Goal: Information Seeking & Learning: Learn about a topic

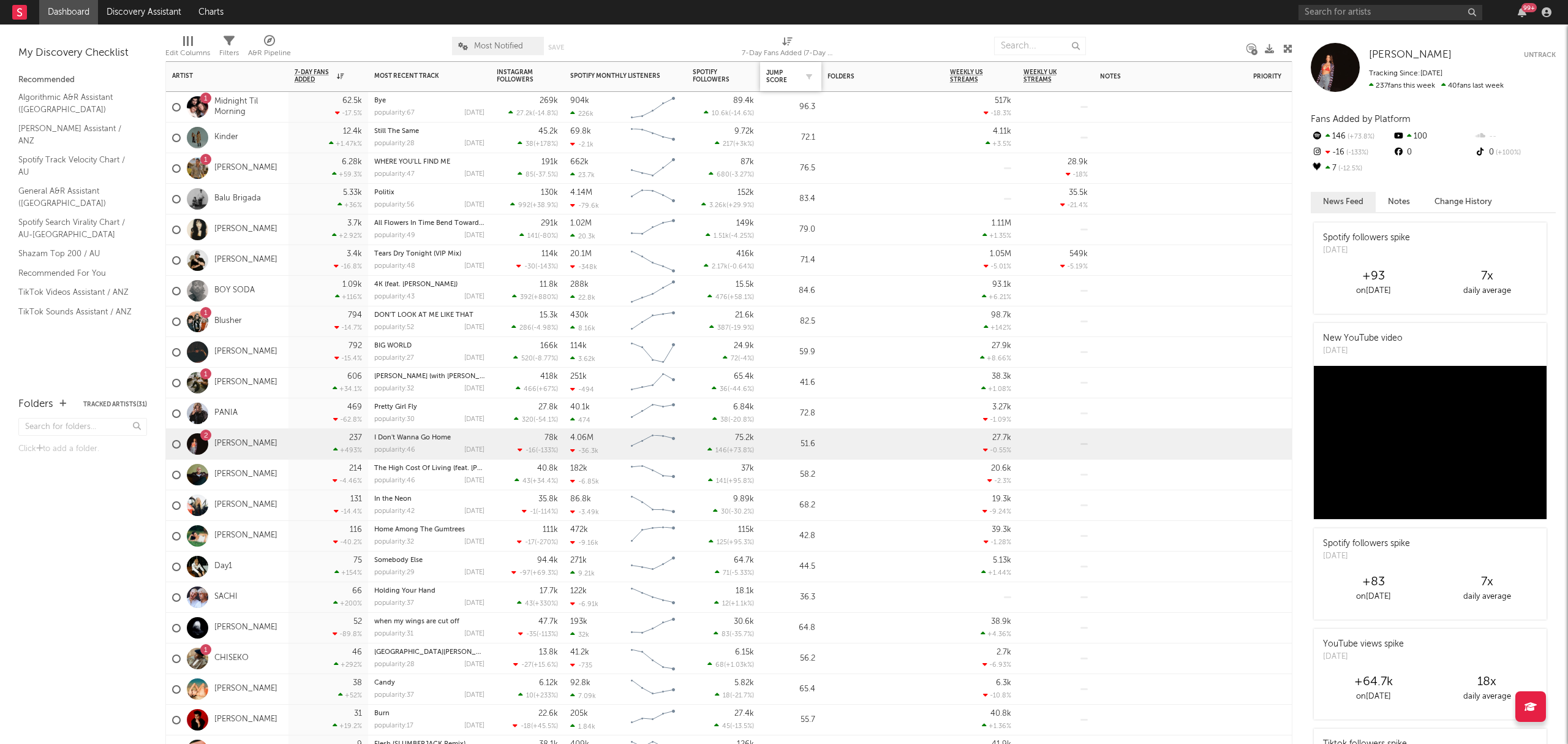
click at [787, 84] on div "Jump Score" at bounding box center [791, 76] width 49 height 25
click at [803, 74] on button "button" at bounding box center [809, 76] width 12 height 12
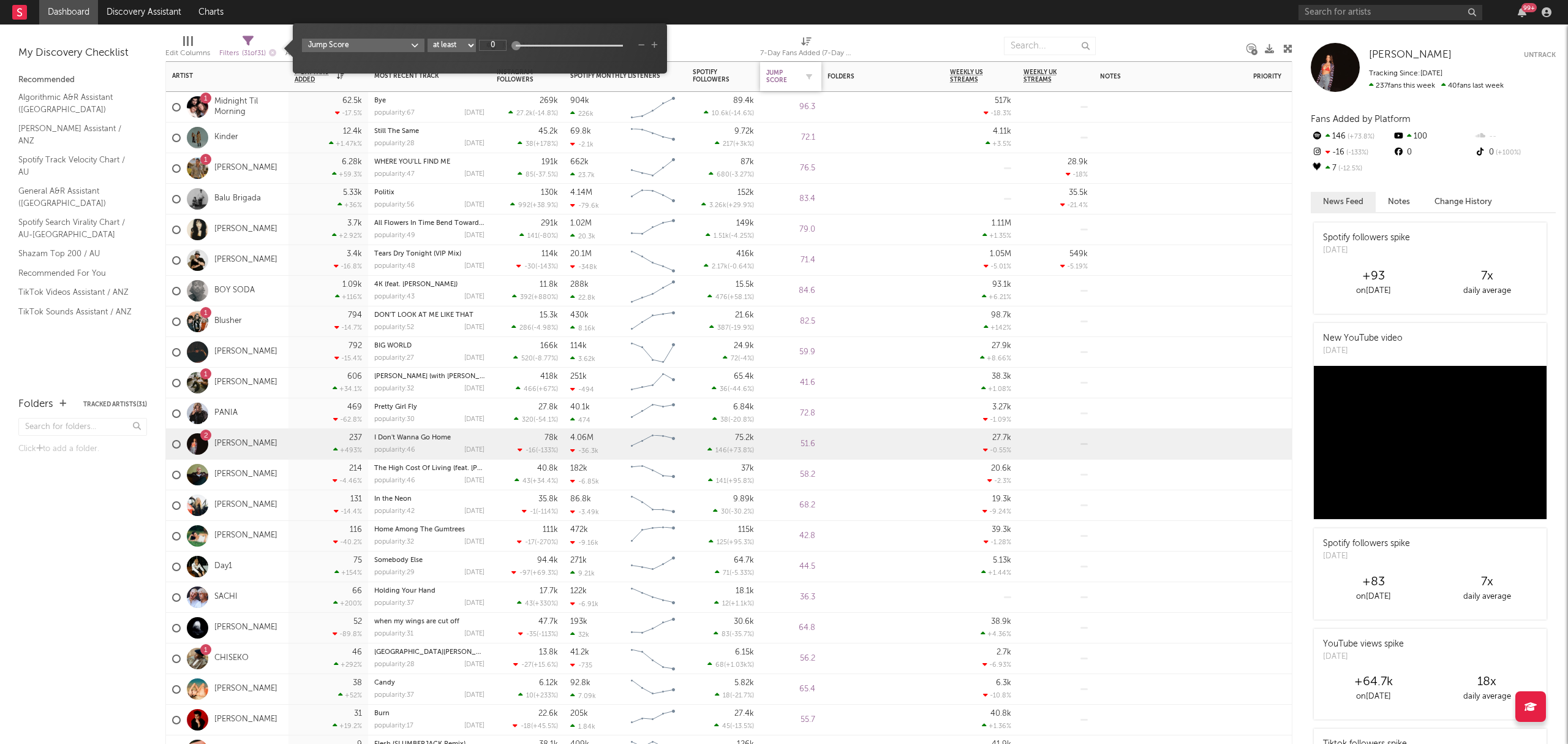
click at [790, 77] on div "Jump Score" at bounding box center [782, 76] width 31 height 15
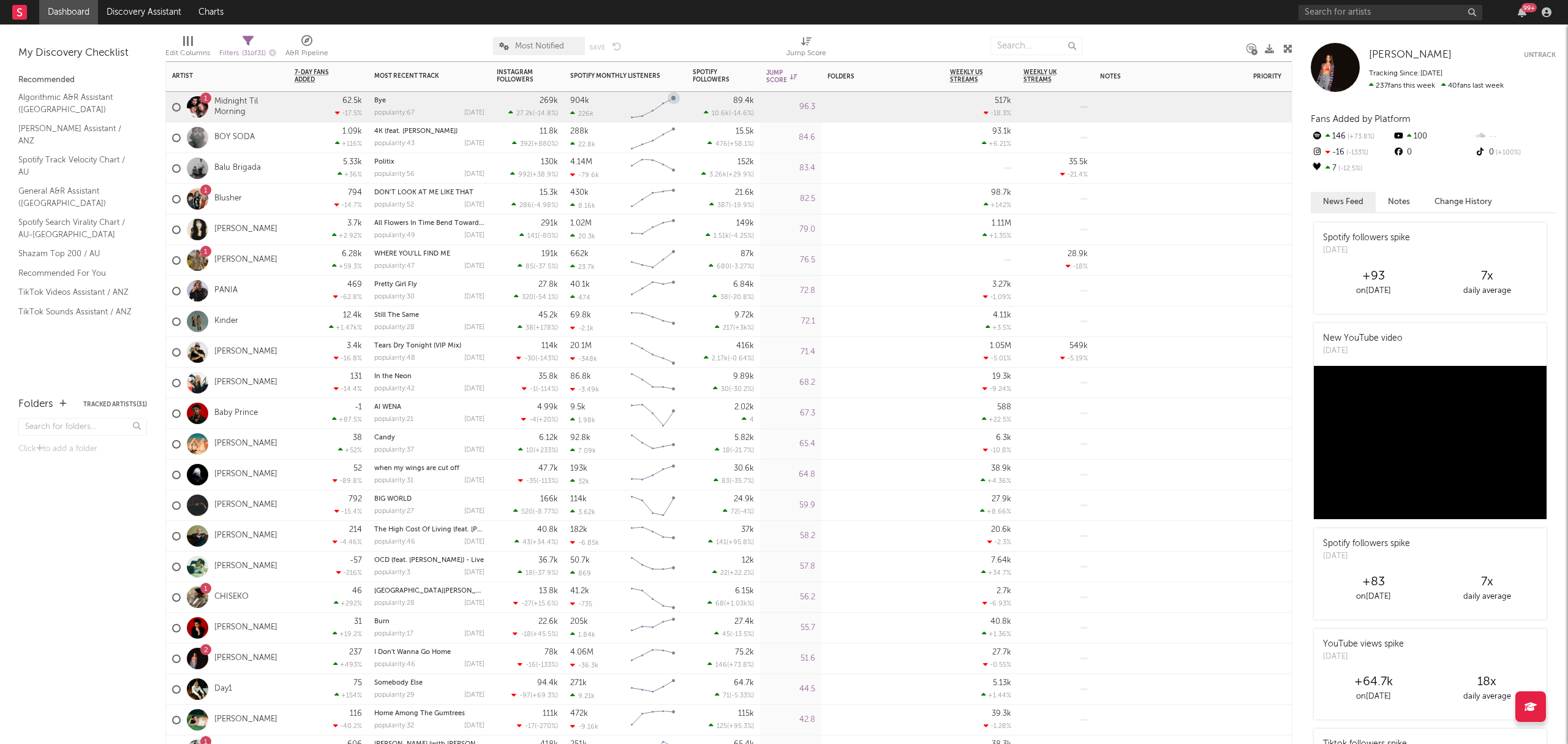
click at [292, 106] on div "62.5k -17.5 %" at bounding box center [328, 107] width 79 height 31
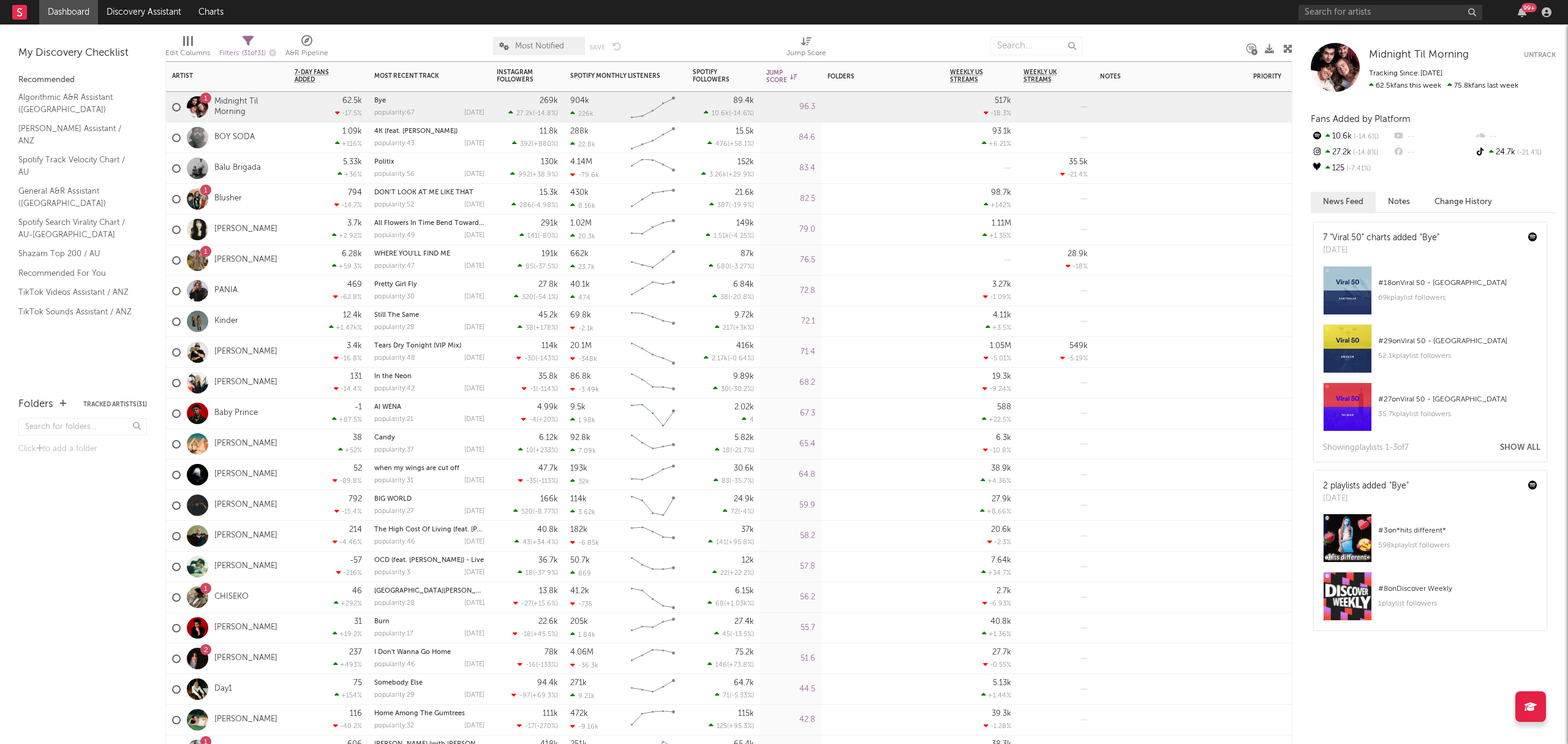
click at [1518, 447] on button "Show All" at bounding box center [1520, 447] width 40 height 8
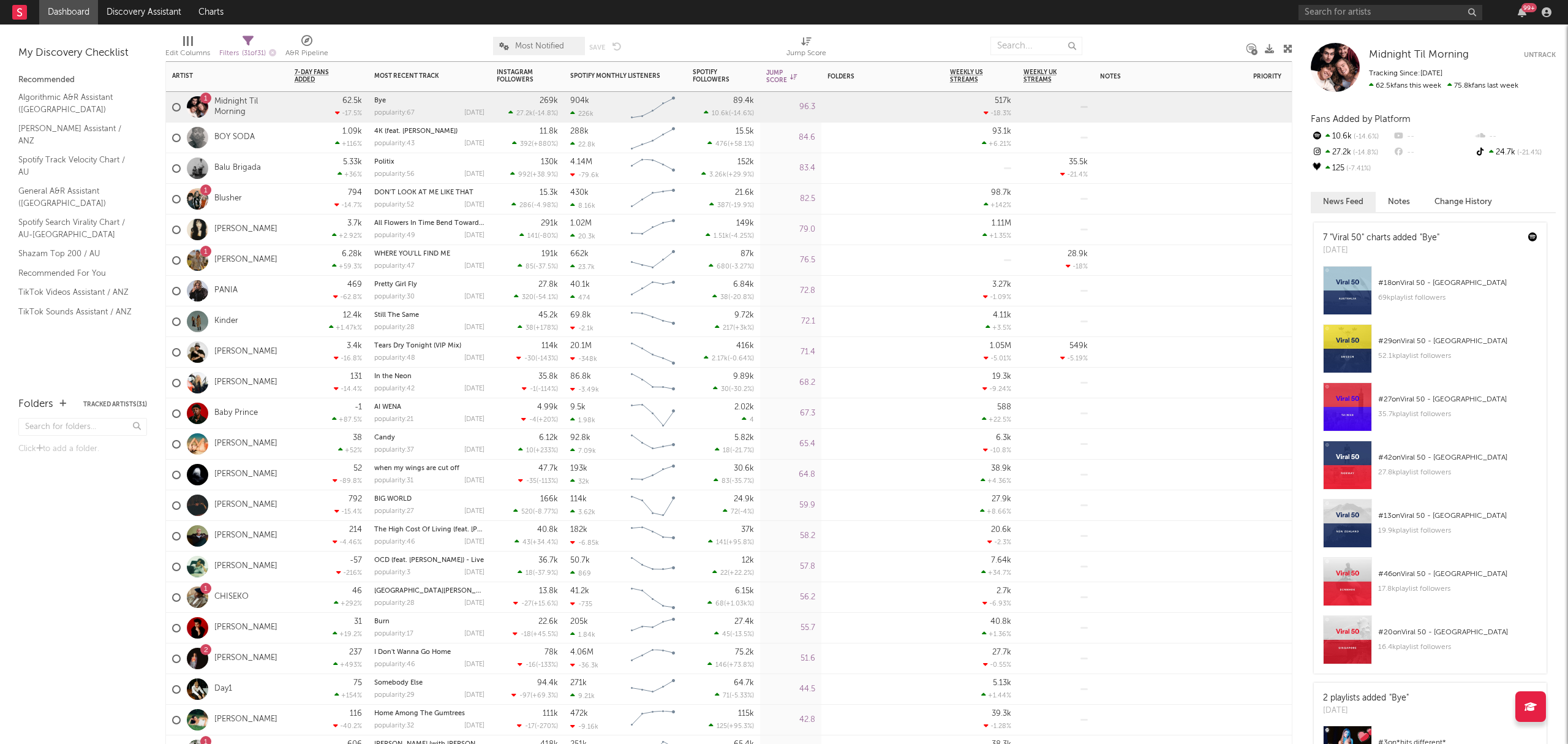
click at [279, 195] on div "1 Blusher" at bounding box center [227, 199] width 123 height 31
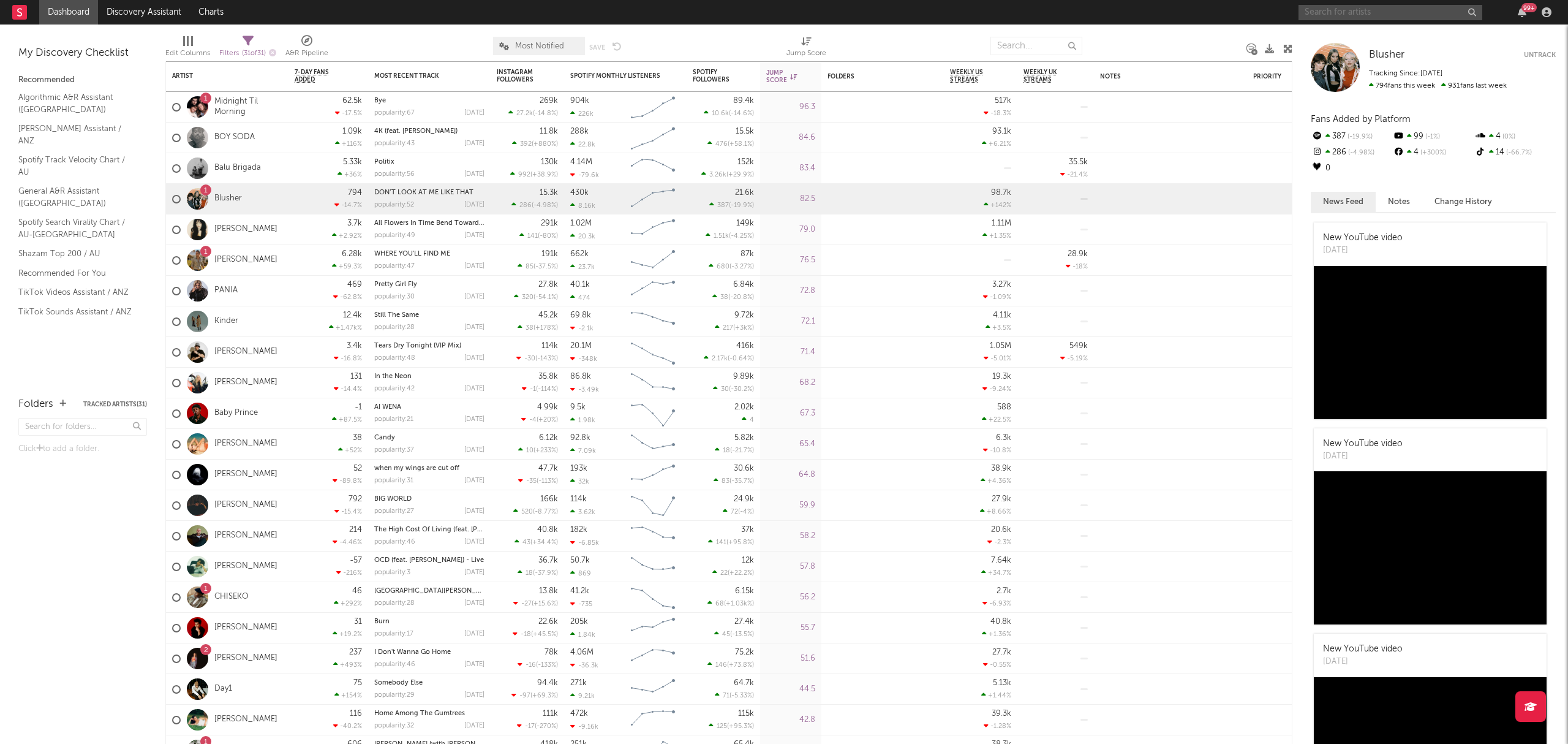
click at [1420, 8] on input "text" at bounding box center [1390, 12] width 183 height 15
click at [1375, 11] on input "dylan atlantis" at bounding box center [1390, 12] width 183 height 15
click at [1338, 13] on input "dylan atlantis" at bounding box center [1390, 12] width 183 height 15
click at [1333, 19] on input "dylan atlantis" at bounding box center [1390, 12] width 183 height 15
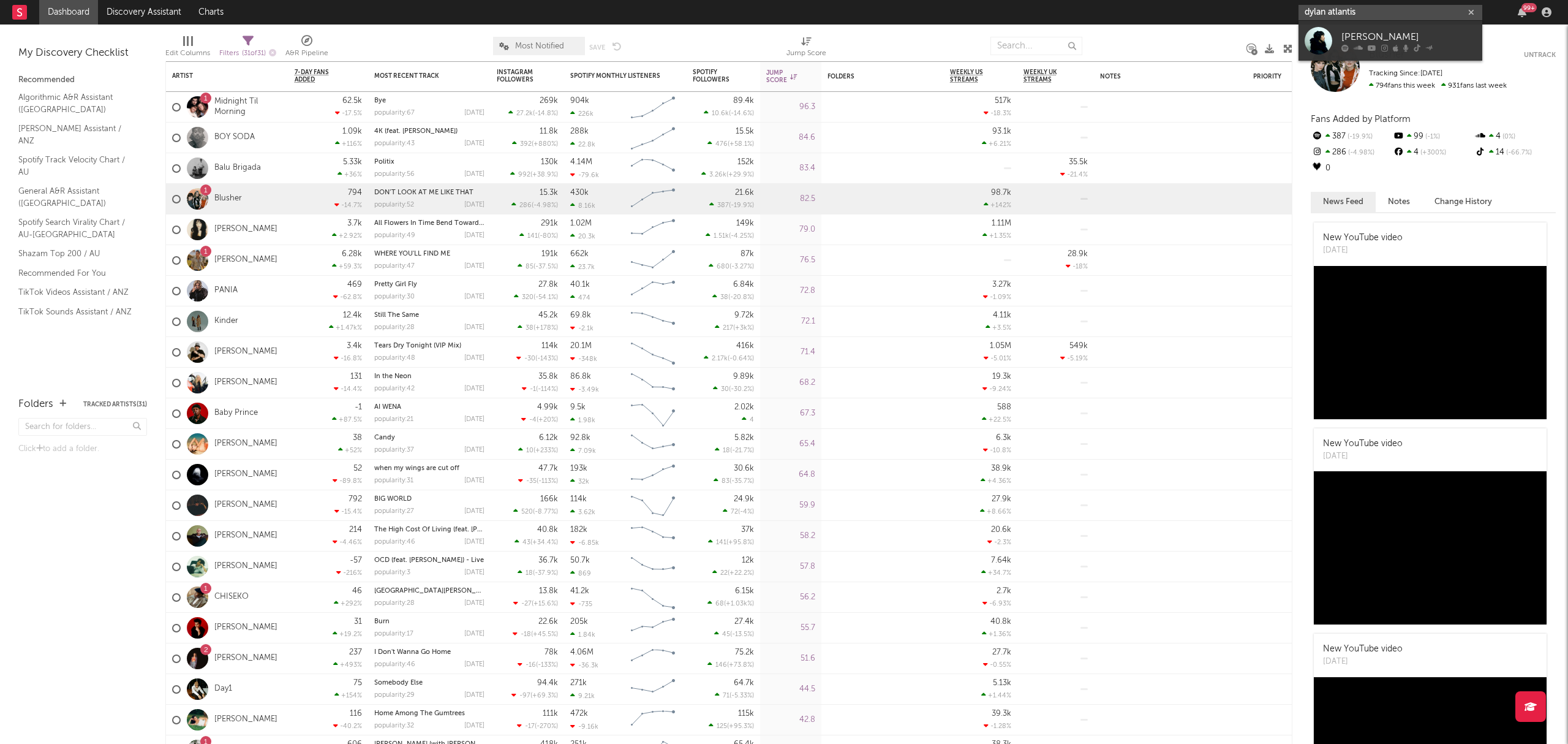
click at [1333, 19] on input "dylan atlantis" at bounding box center [1390, 12] width 183 height 15
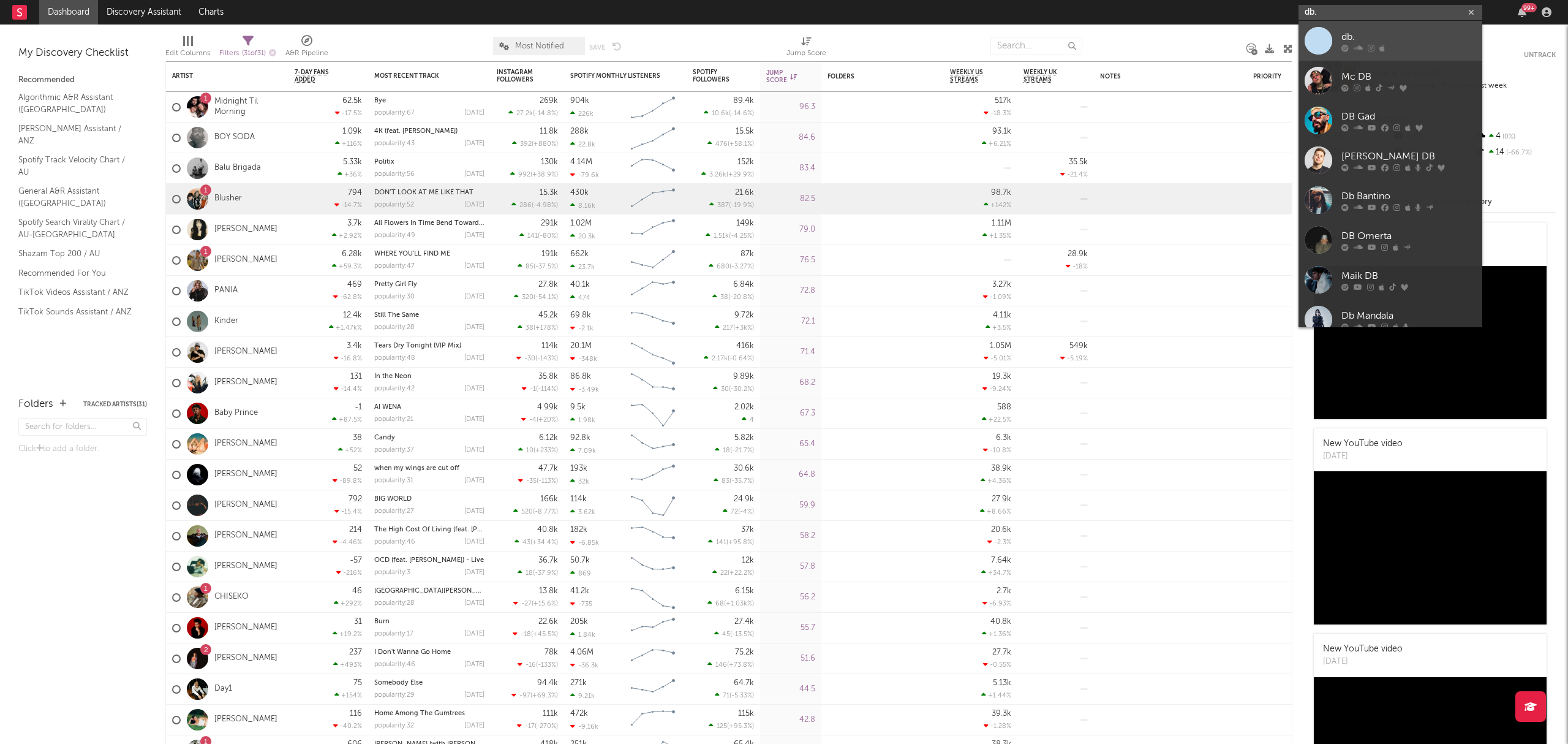
type input "db."
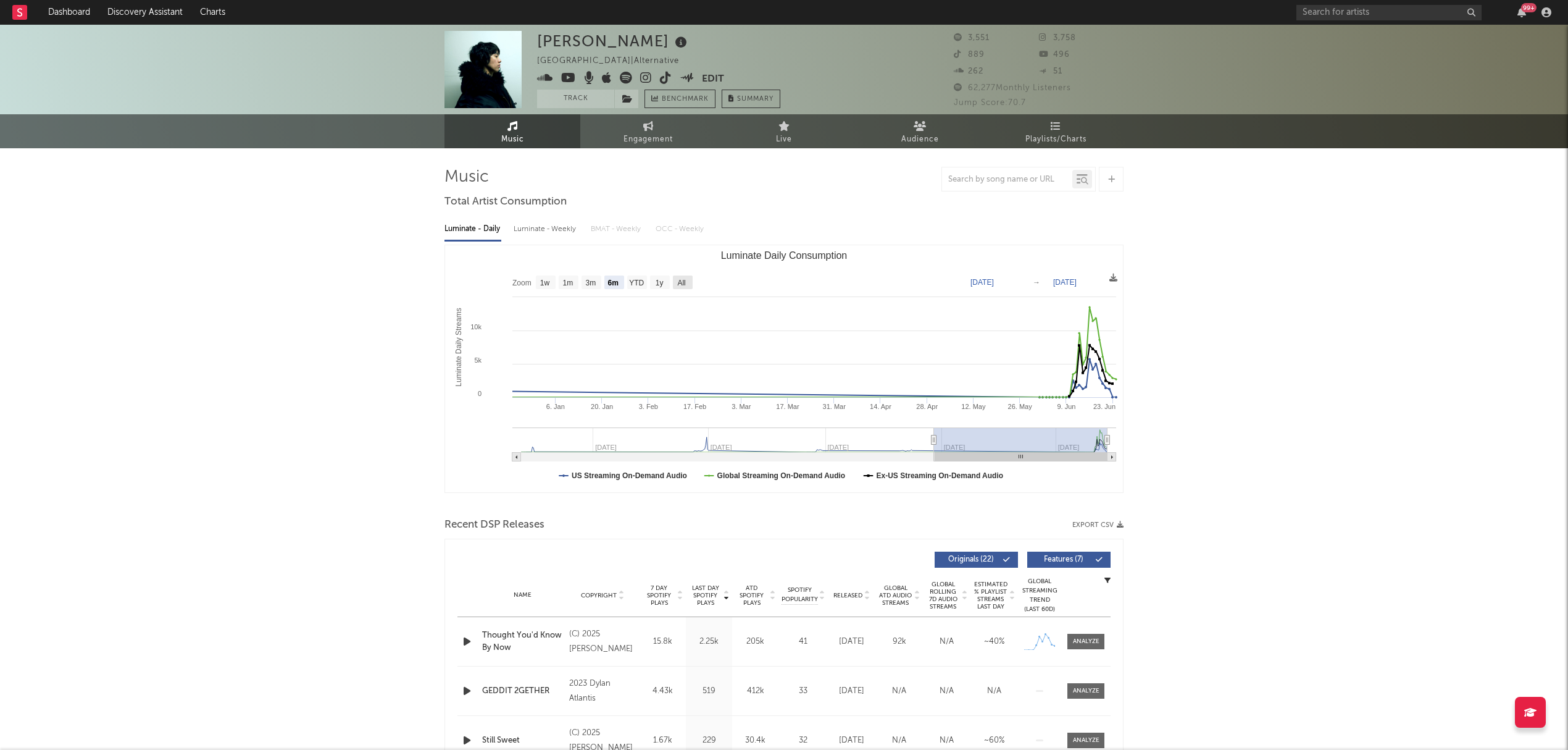
click at [678, 281] on text "All" at bounding box center [681, 282] width 8 height 9
select select "All"
type input "[DATE]"
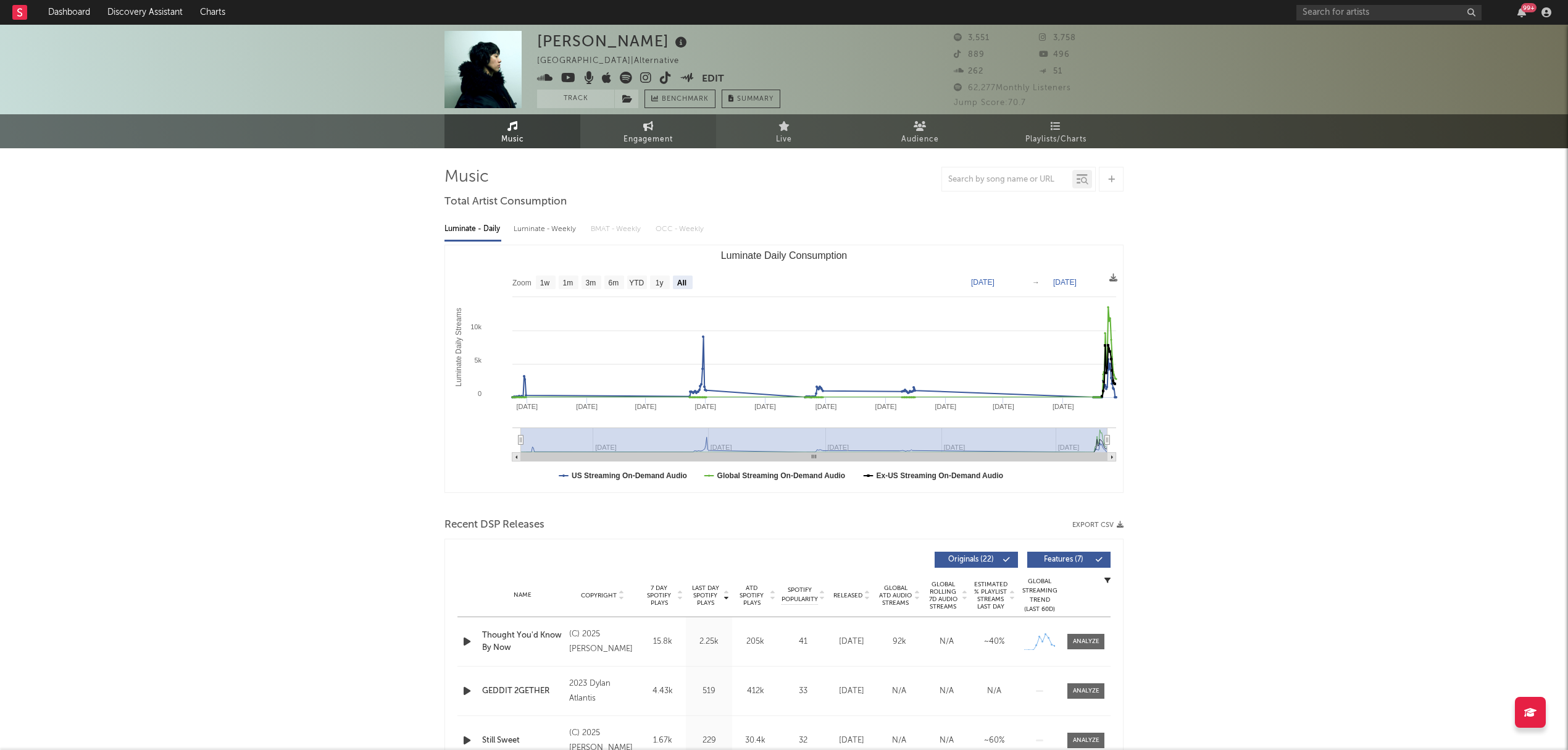
click at [631, 131] on link "Engagement" at bounding box center [648, 131] width 136 height 34
select select "1w"
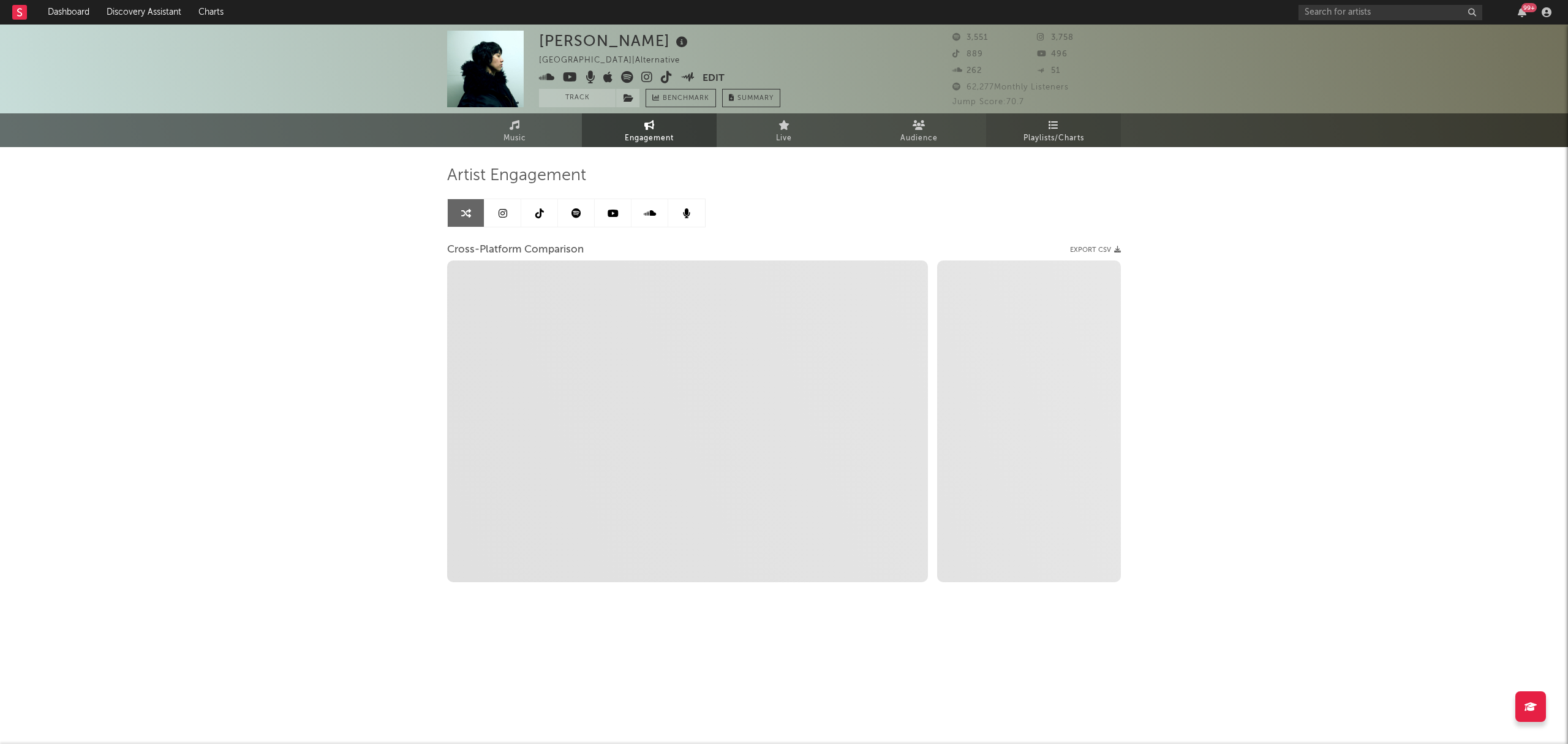
select select "1m"
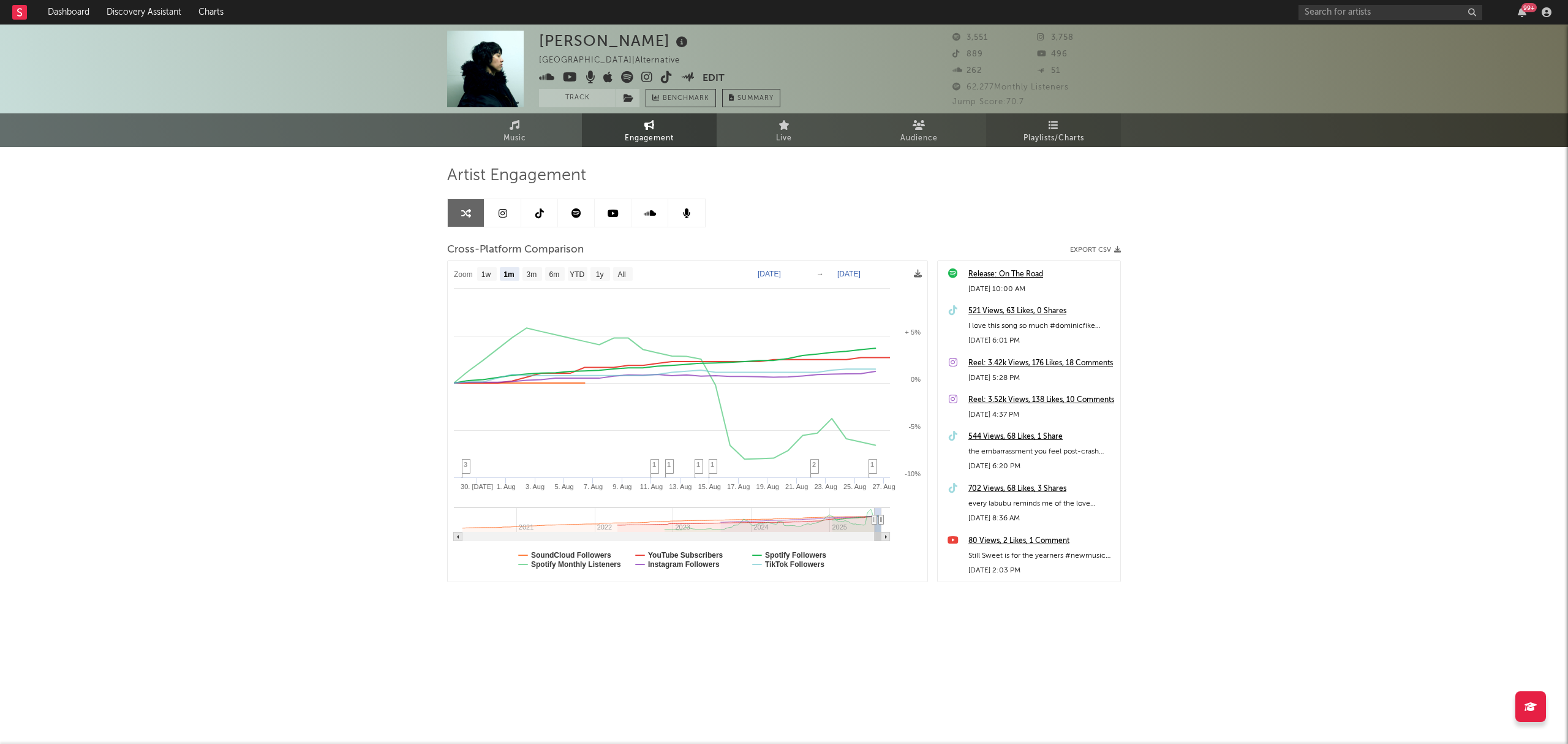
click at [1041, 133] on span "Playlists/Charts" at bounding box center [1054, 138] width 61 height 15
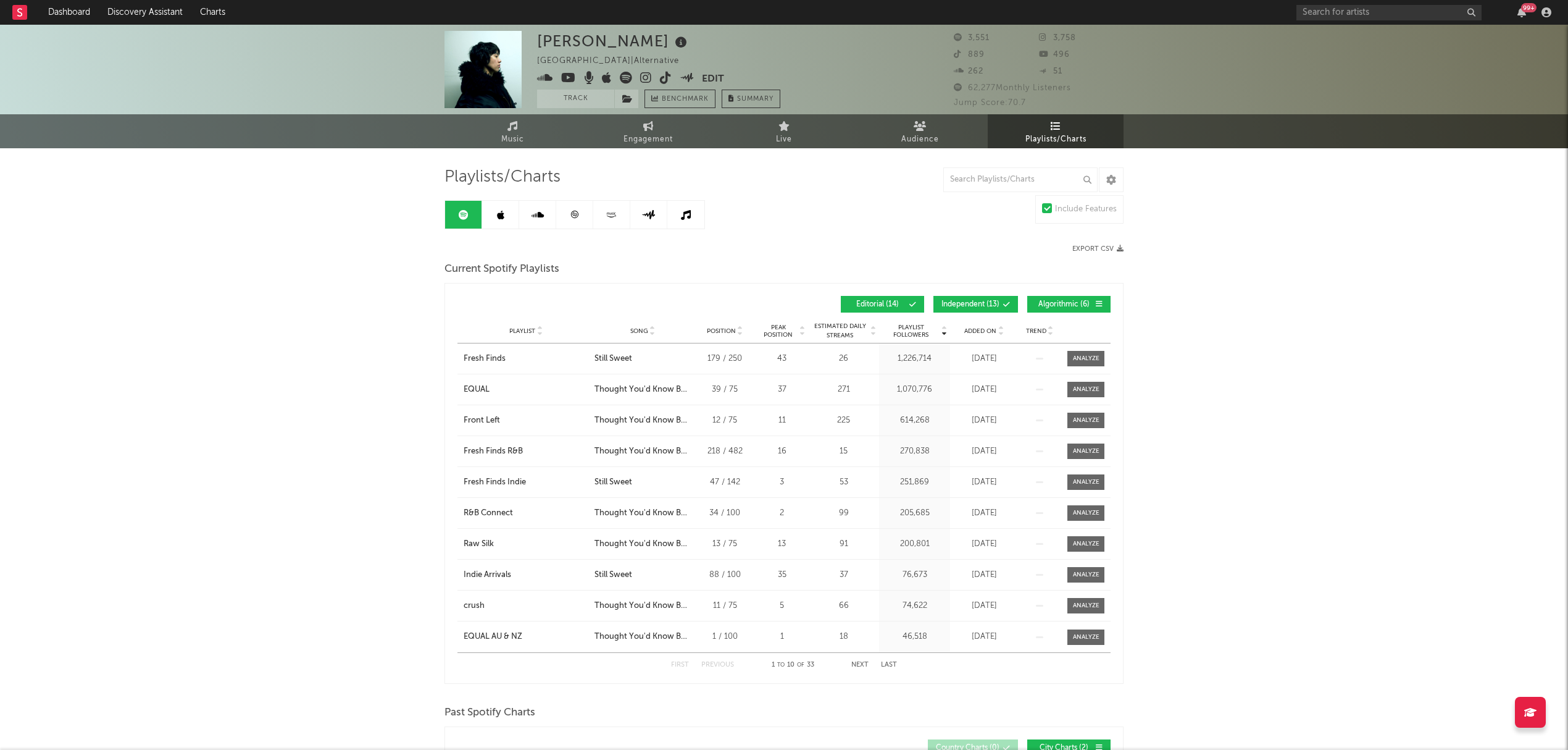
click at [563, 208] on link at bounding box center [575, 215] width 37 height 28
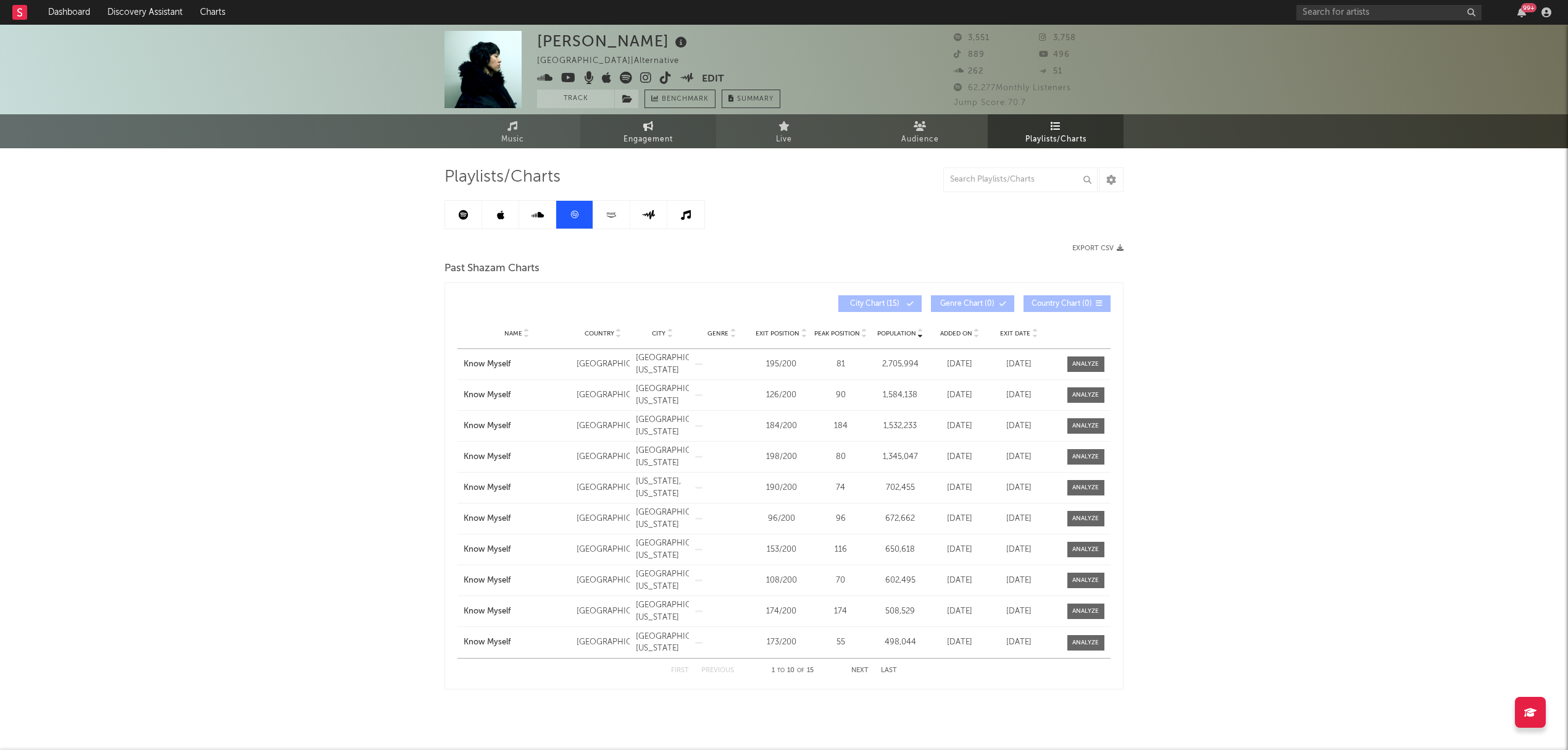
click at [644, 124] on icon at bounding box center [649, 126] width 11 height 10
select select "1w"
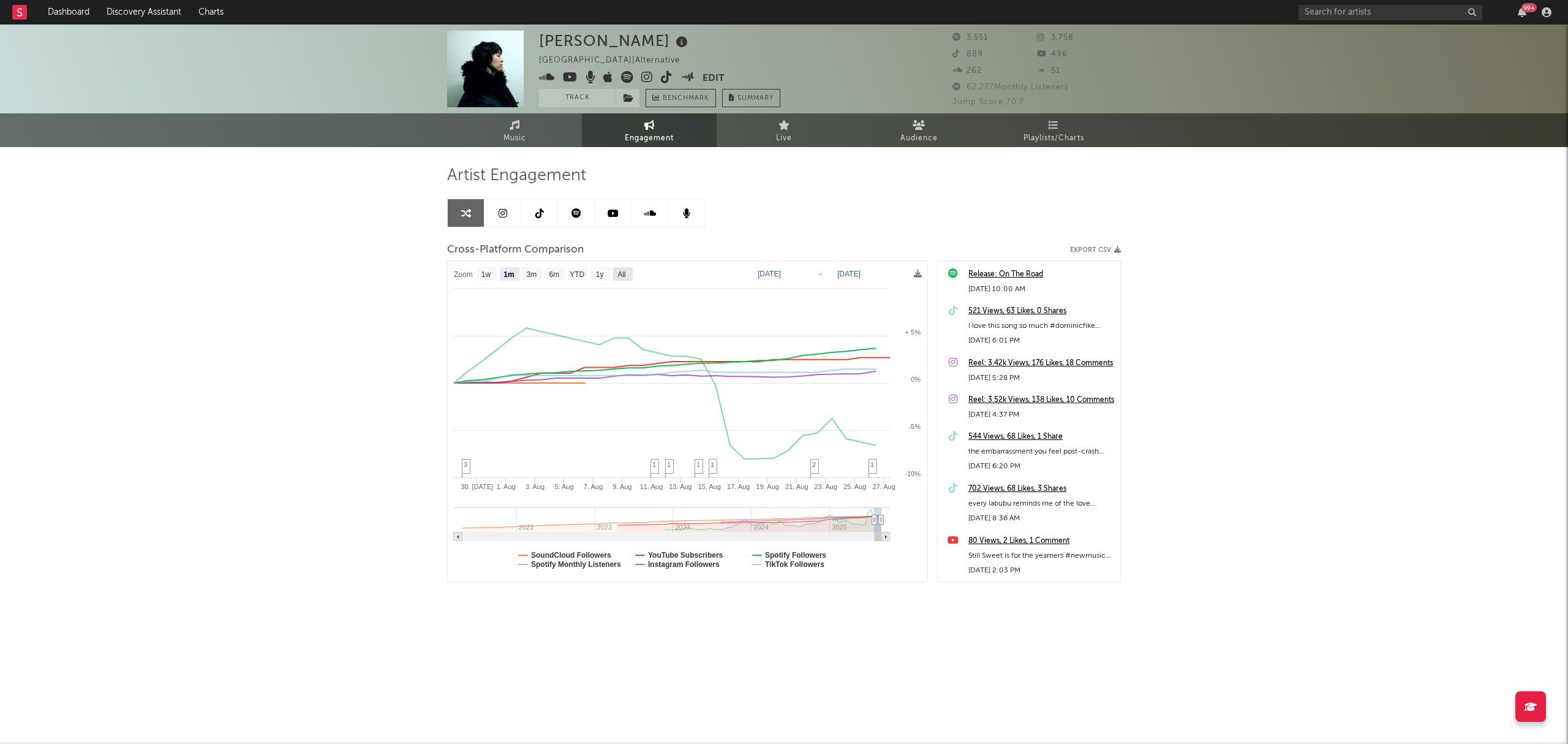
click at [623, 272] on text "All" at bounding box center [621, 274] width 8 height 8
select select "All"
type input "2020-04-20"
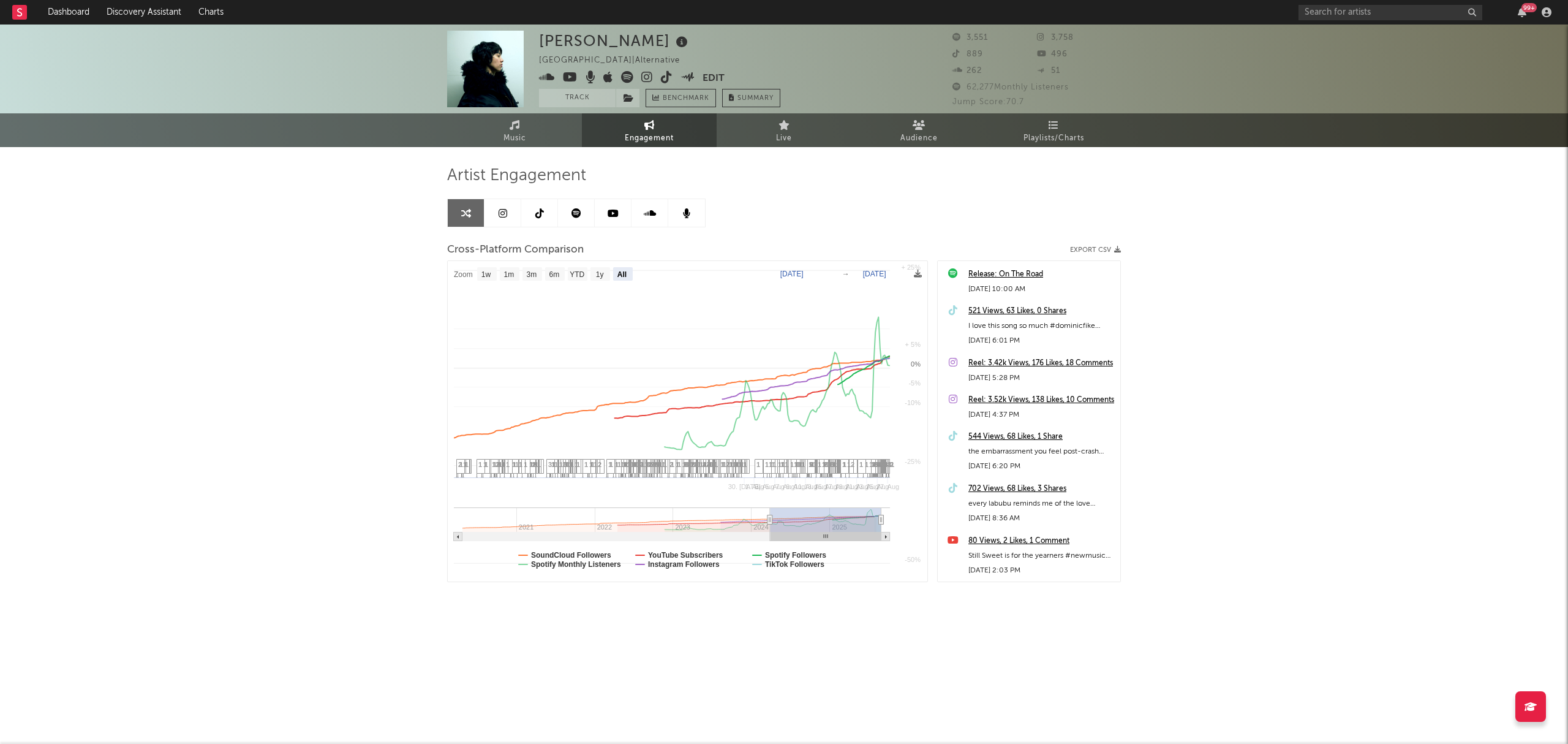
select select "All"
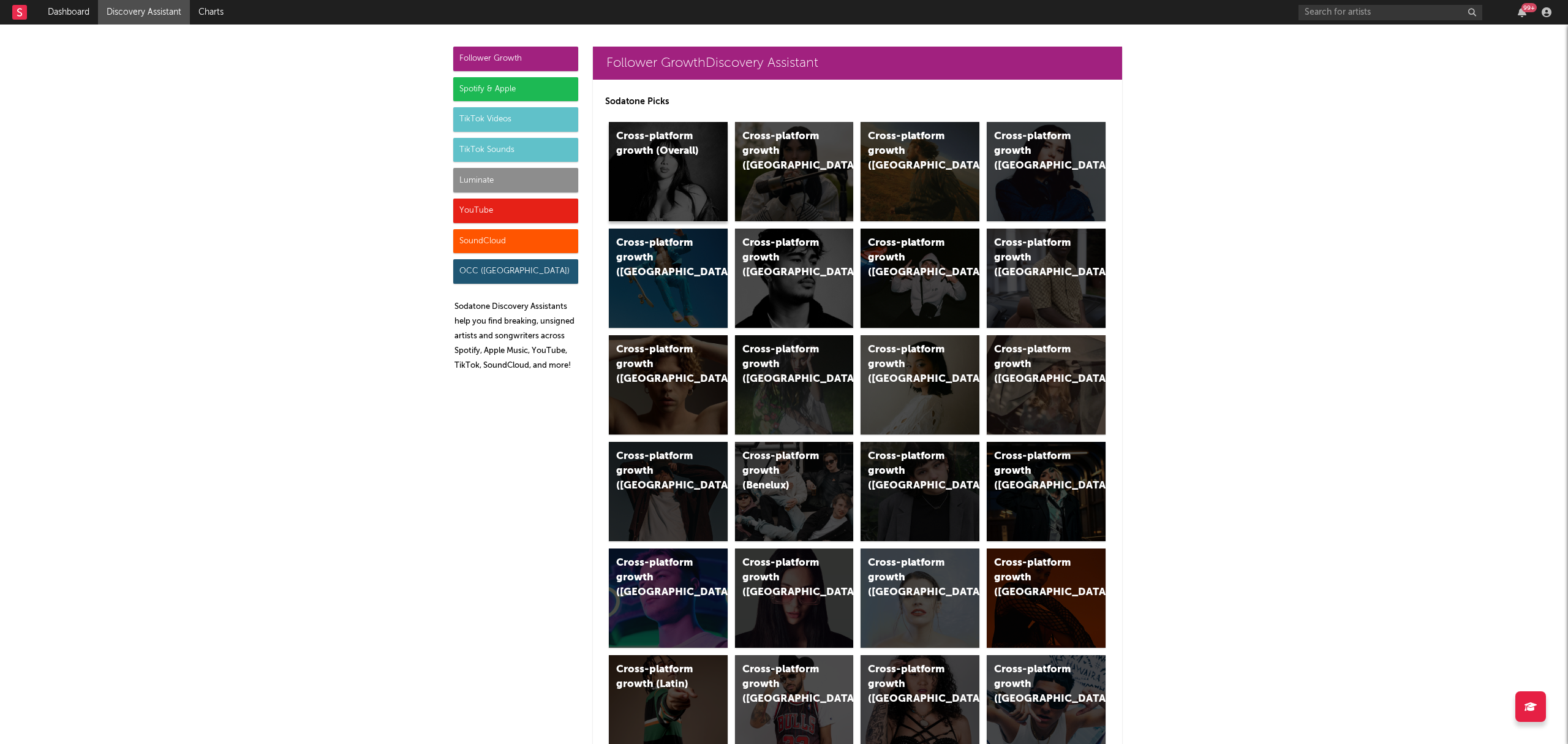
click at [659, 166] on div "Cross-platform growth (Overall)" at bounding box center [668, 171] width 119 height 99
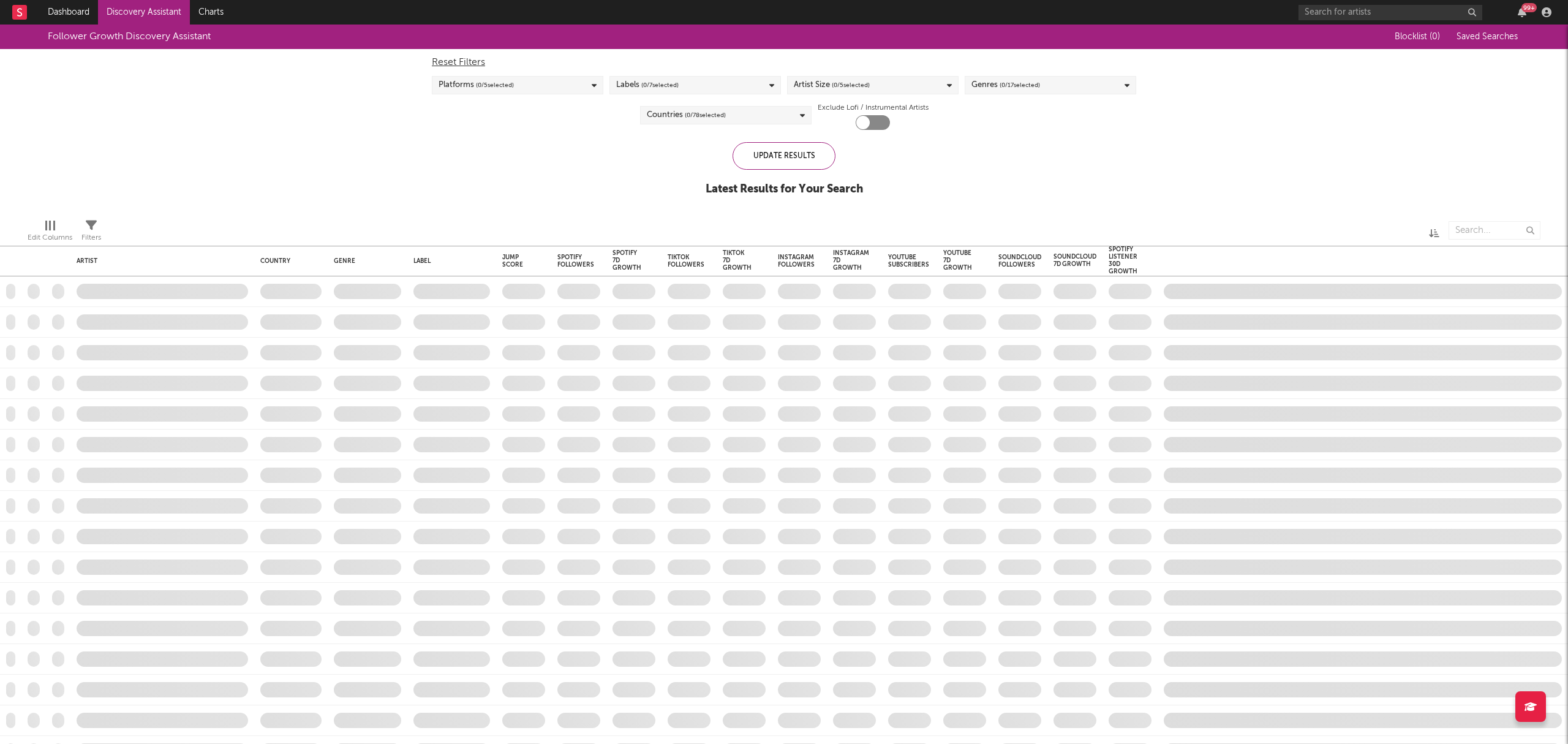
checkbox input "true"
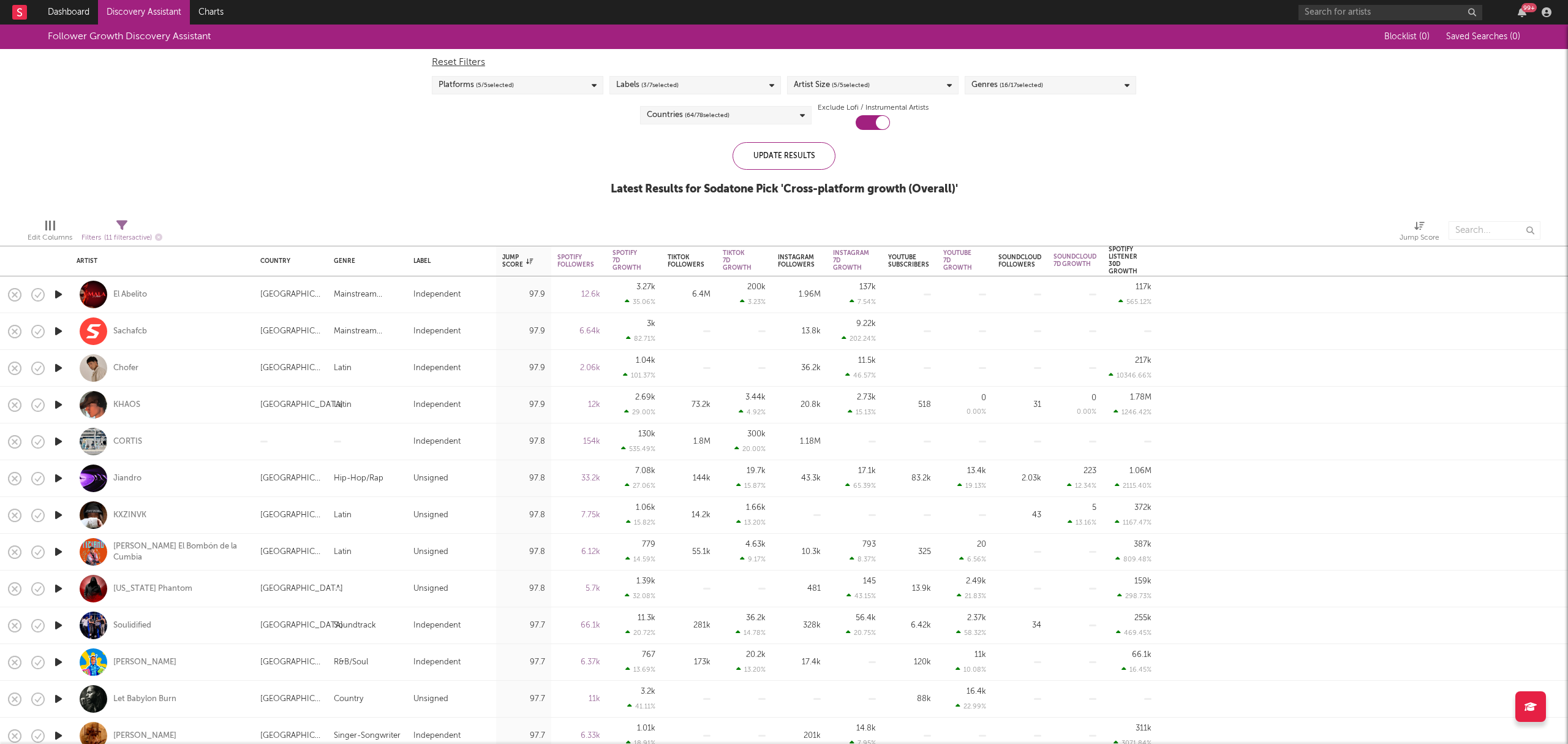
click at [773, 91] on div "Labels ( 3 / 7 selected)" at bounding box center [695, 86] width 171 height 19
click at [1157, 148] on div "Follower Growth Discovery Assistant Blocklist ( 0 ) Saved Searches ( 0 ) Reset …" at bounding box center [784, 116] width 1568 height 184
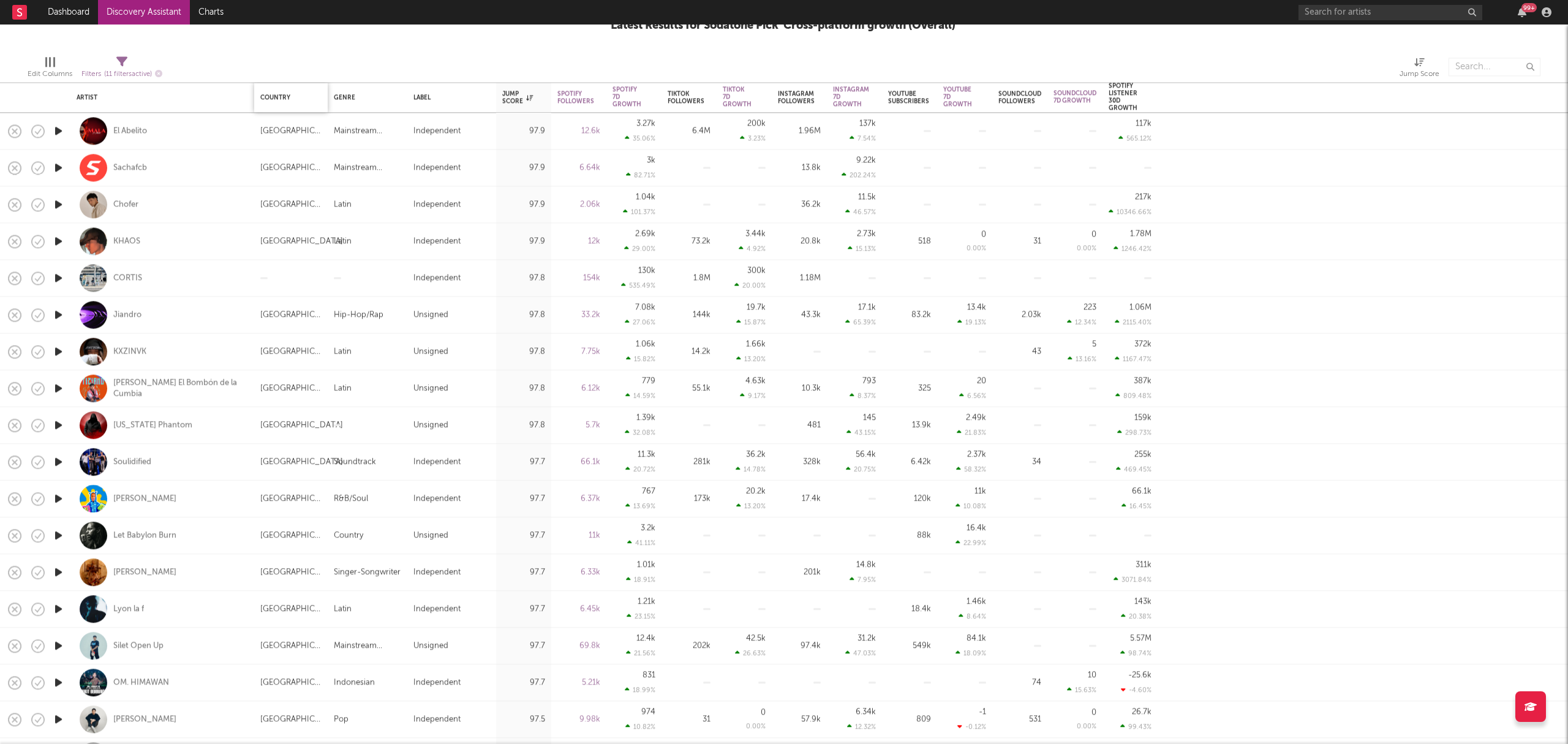
click at [276, 99] on div "Country" at bounding box center [288, 98] width 56 height 8
click at [318, 96] on div "Country" at bounding box center [291, 97] width 61 height 25
click at [273, 99] on div "Country" at bounding box center [288, 98] width 56 height 8
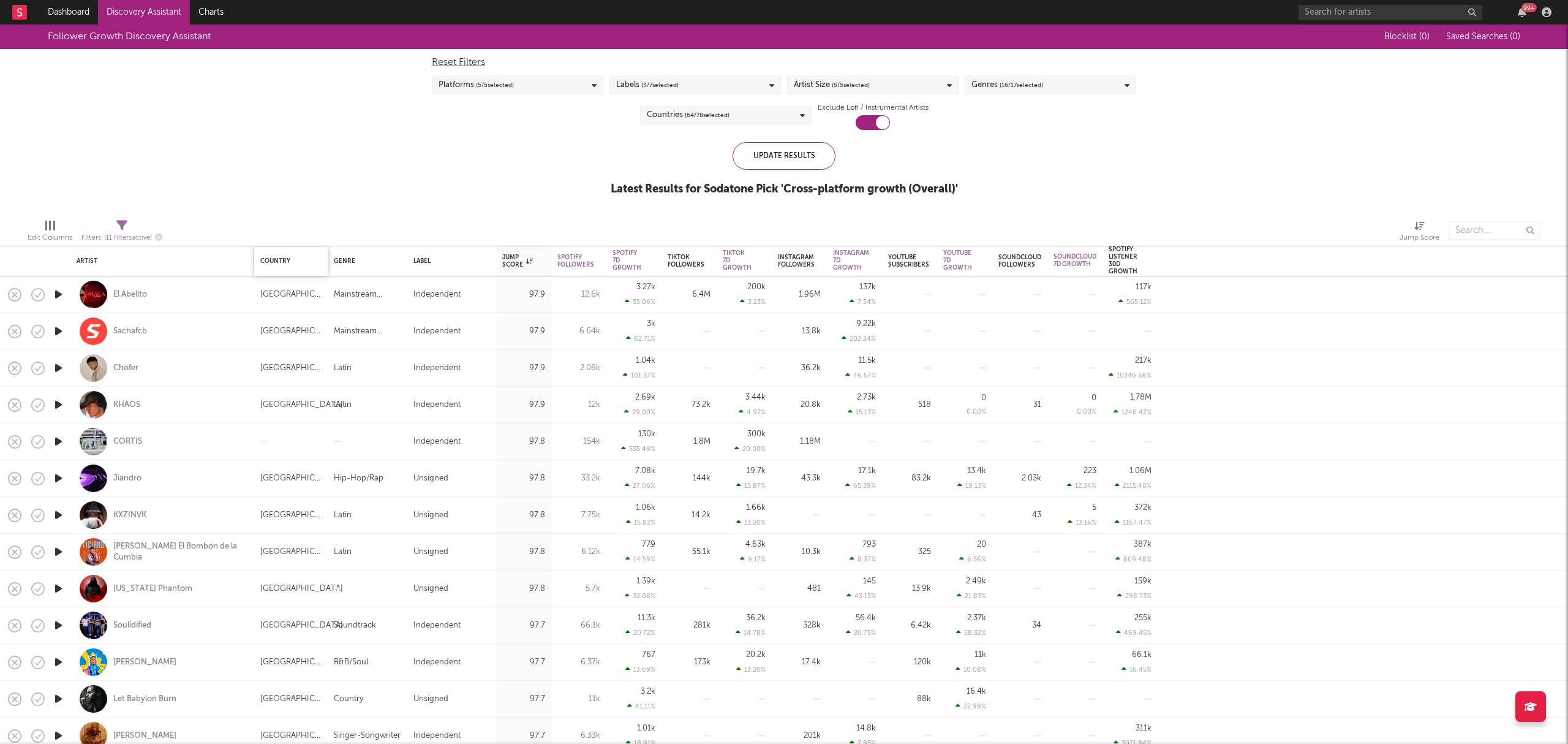
click at [281, 258] on div "Country" at bounding box center [288, 261] width 56 height 8
click at [714, 119] on span "( 64 / 78 selected)" at bounding box center [707, 115] width 45 height 15
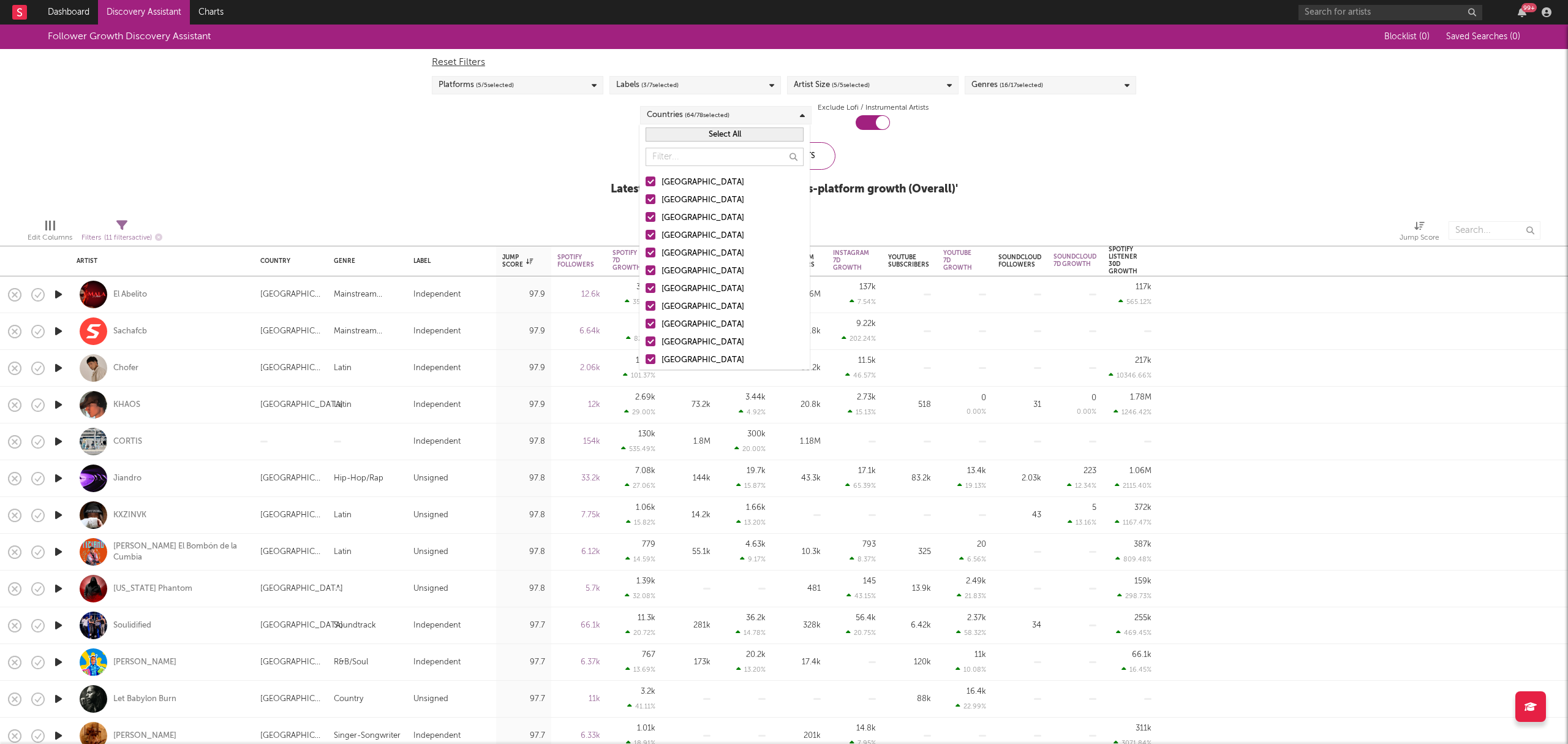
click at [705, 138] on button "Select All" at bounding box center [724, 134] width 158 height 14
click at [690, 135] on button "Deselect All" at bounding box center [724, 134] width 158 height 14
click at [651, 201] on div at bounding box center [650, 199] width 10 height 10
click at [645, 201] on input "[GEOGRAPHIC_DATA]" at bounding box center [645, 200] width 0 height 15
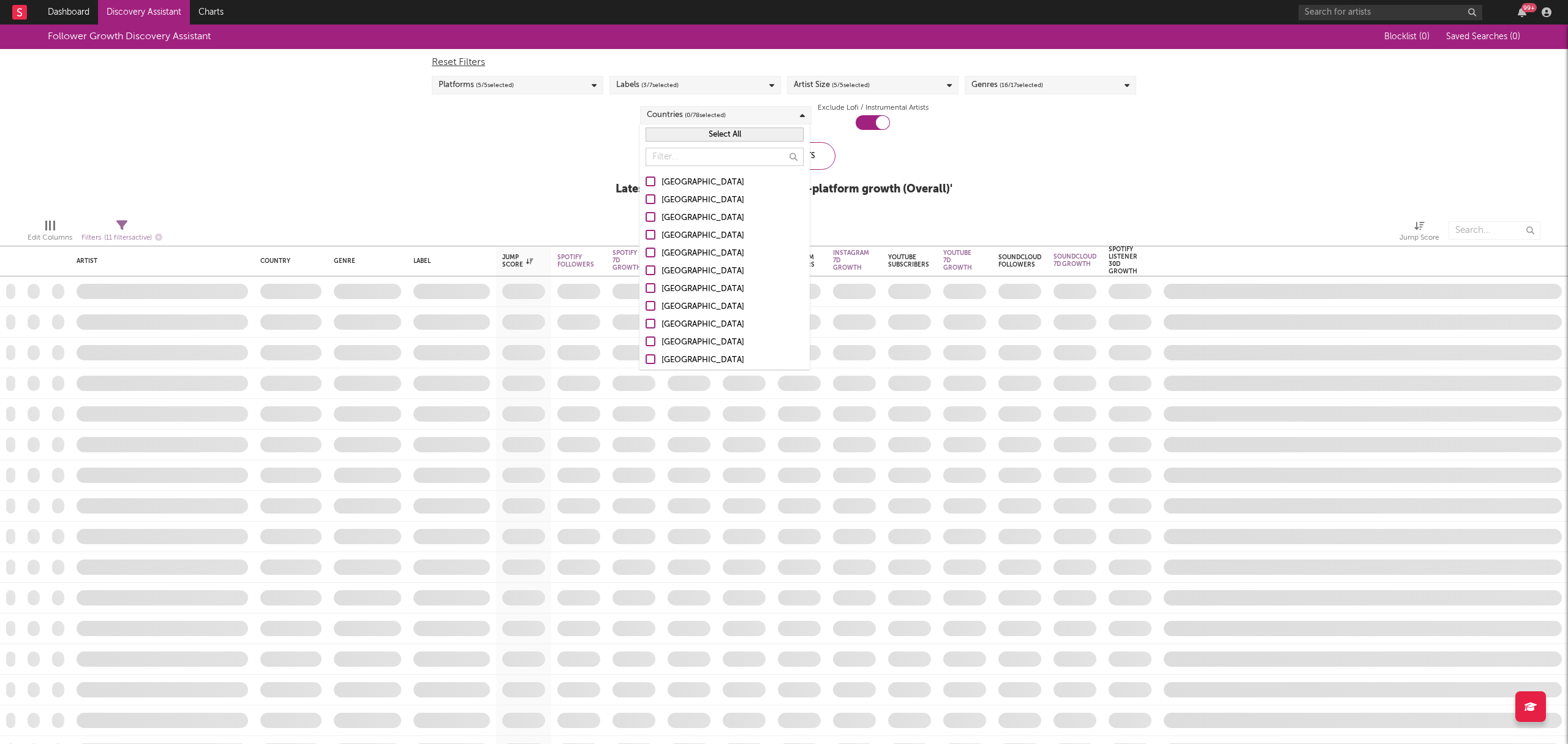
click at [1068, 152] on div "Follower Growth Discovery Assistant Blocklist ( 0 ) Saved Searches ( 0 ) Reset …" at bounding box center [784, 116] width 1568 height 184
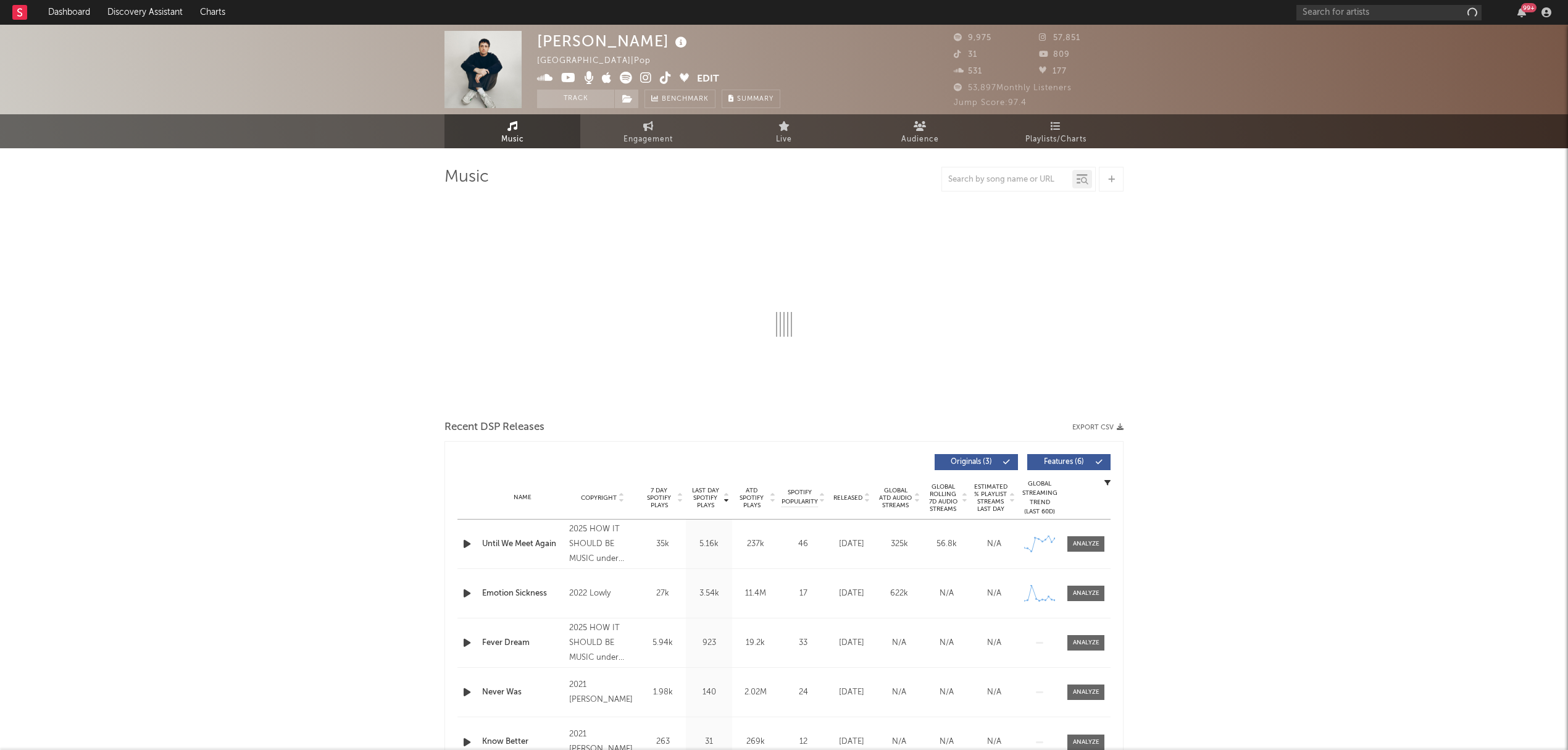
select select "1w"
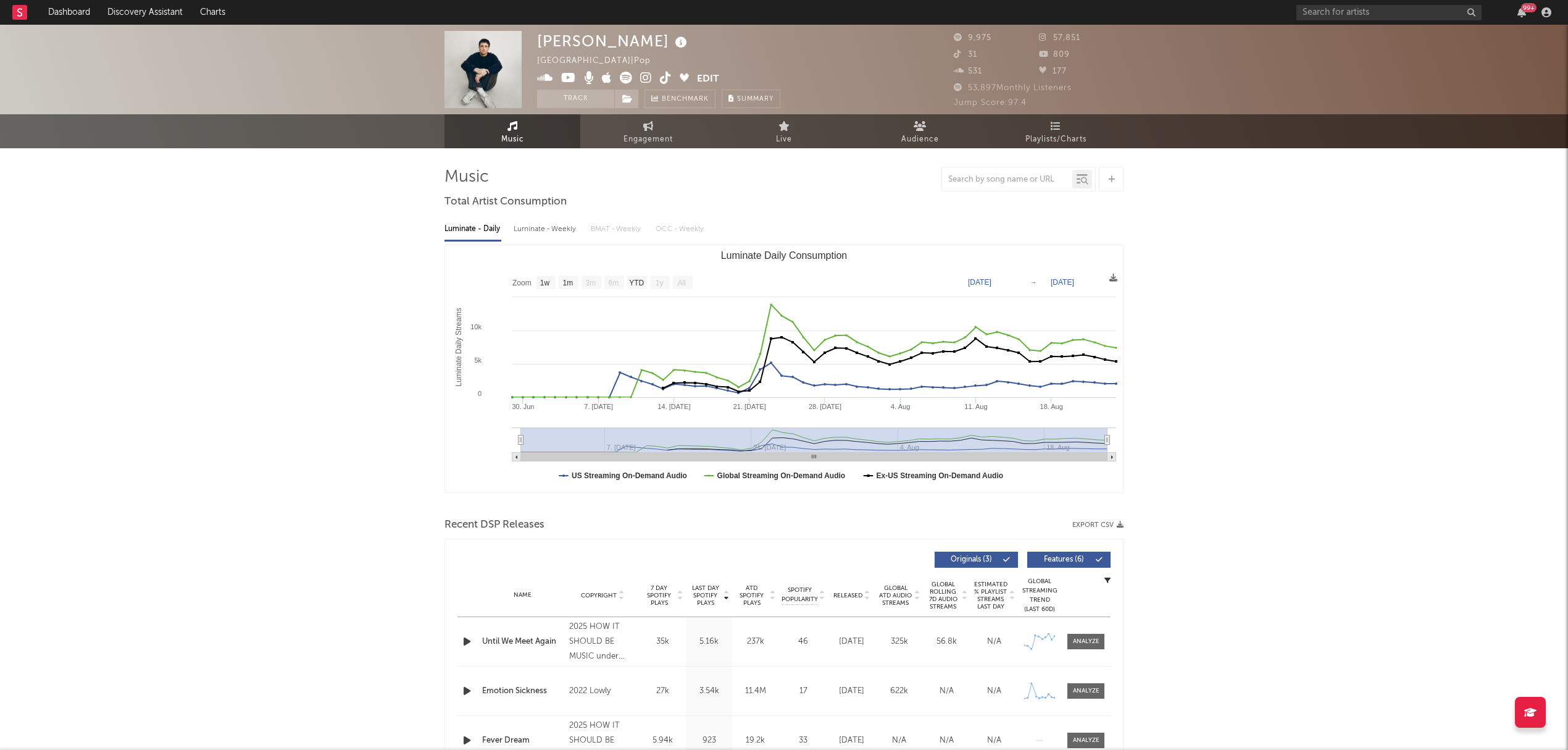
drag, startPoint x: 626, startPoint y: 77, endPoint x: 644, endPoint y: 72, distance: 18.7
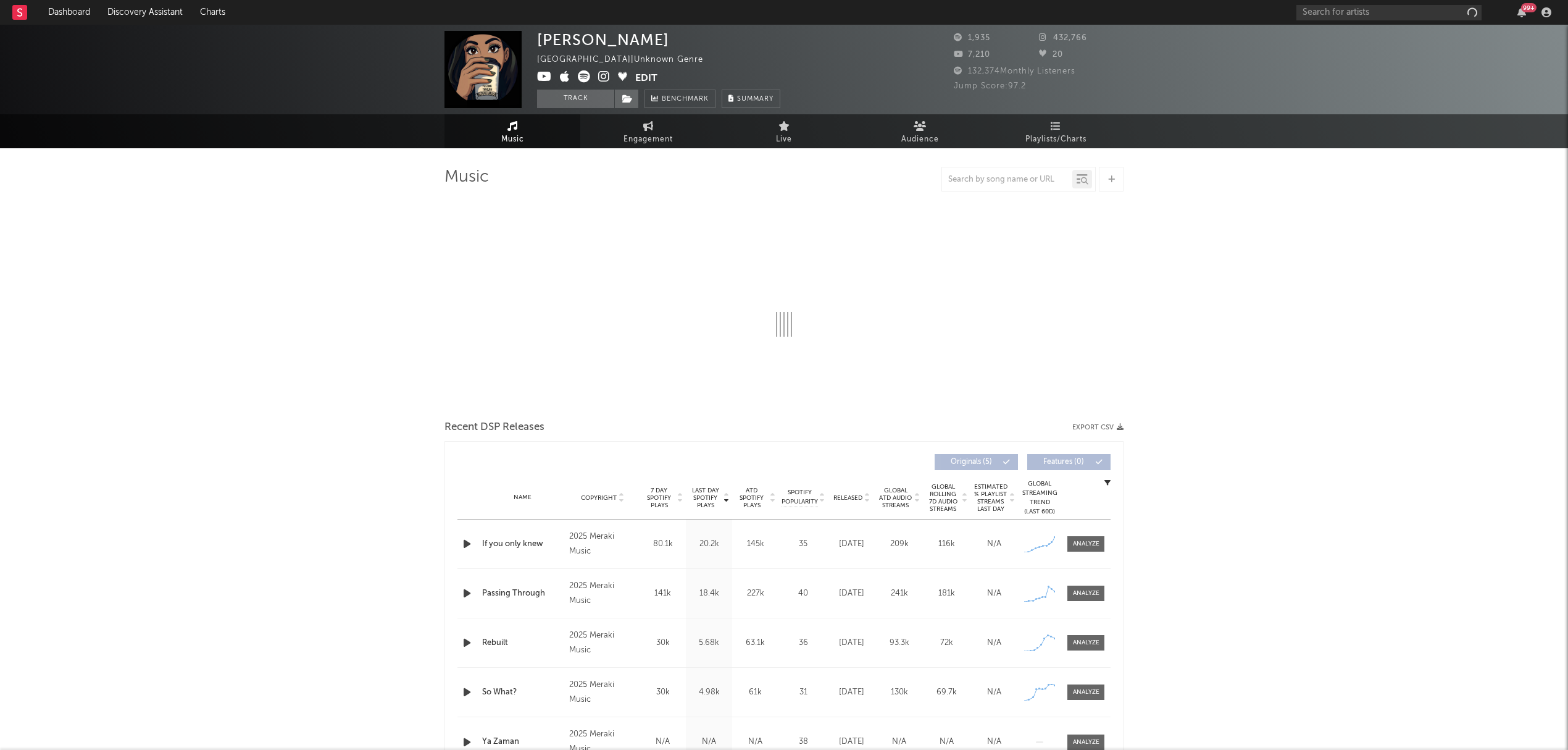
select select "1w"
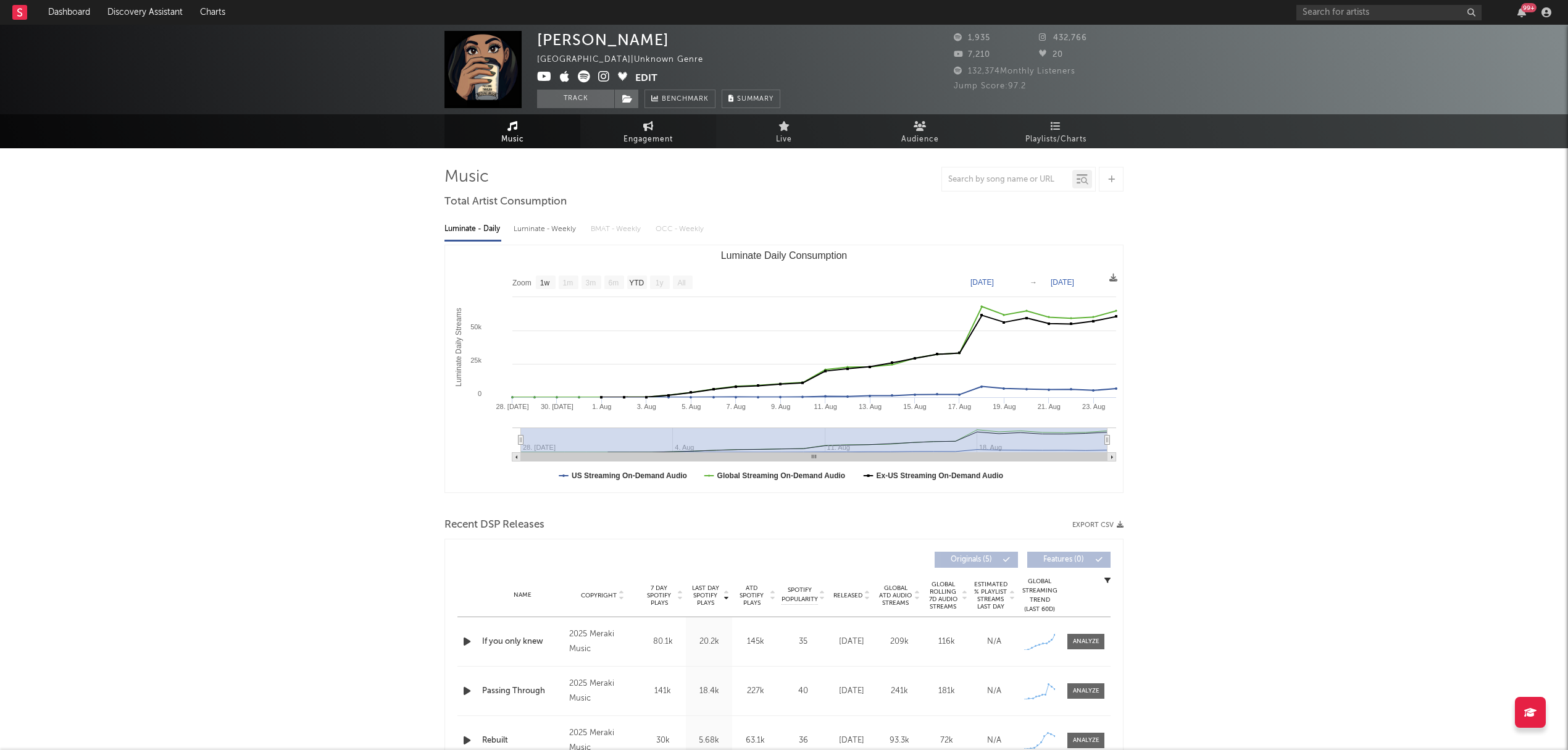
click at [650, 127] on icon at bounding box center [649, 126] width 11 height 10
select select "1w"
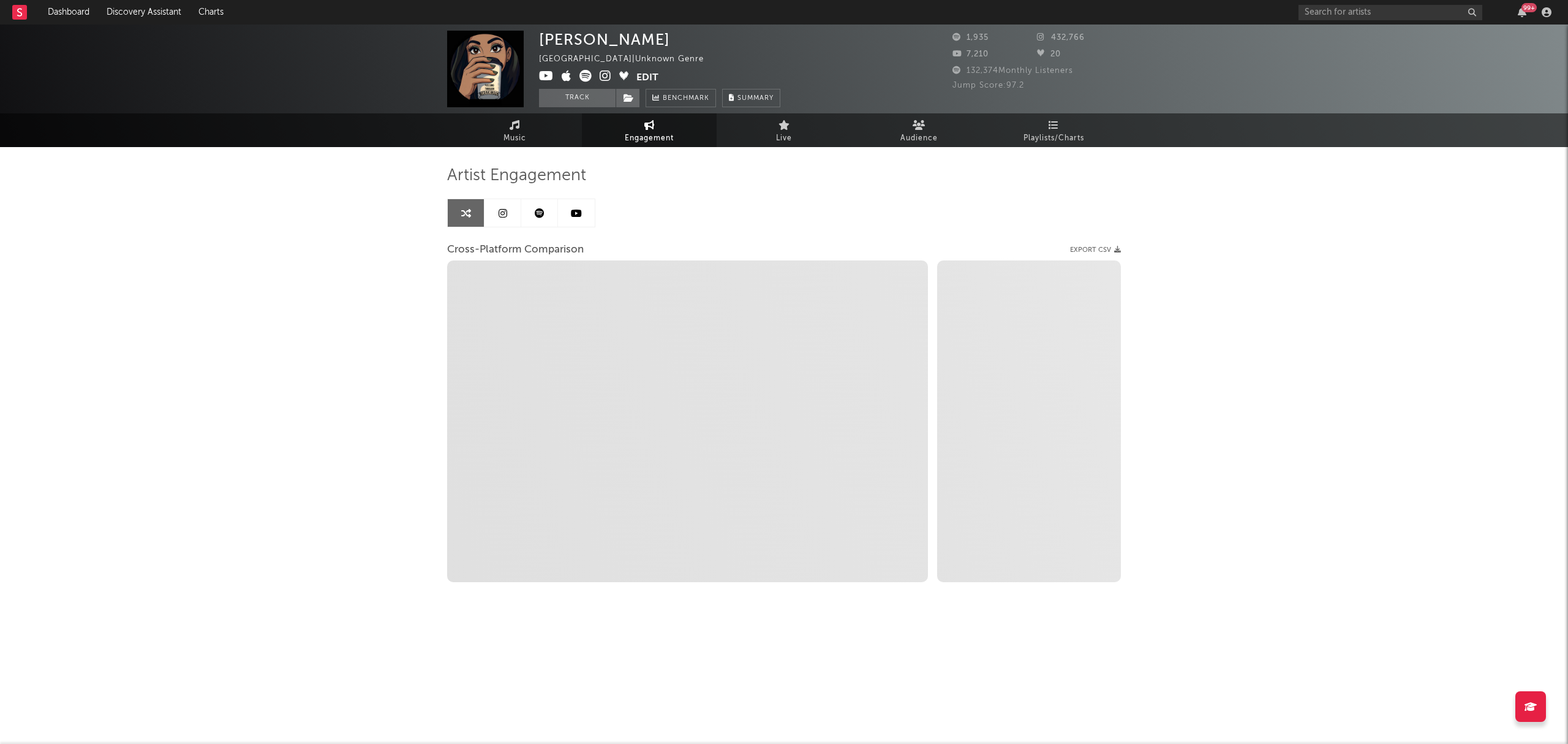
select select "1m"
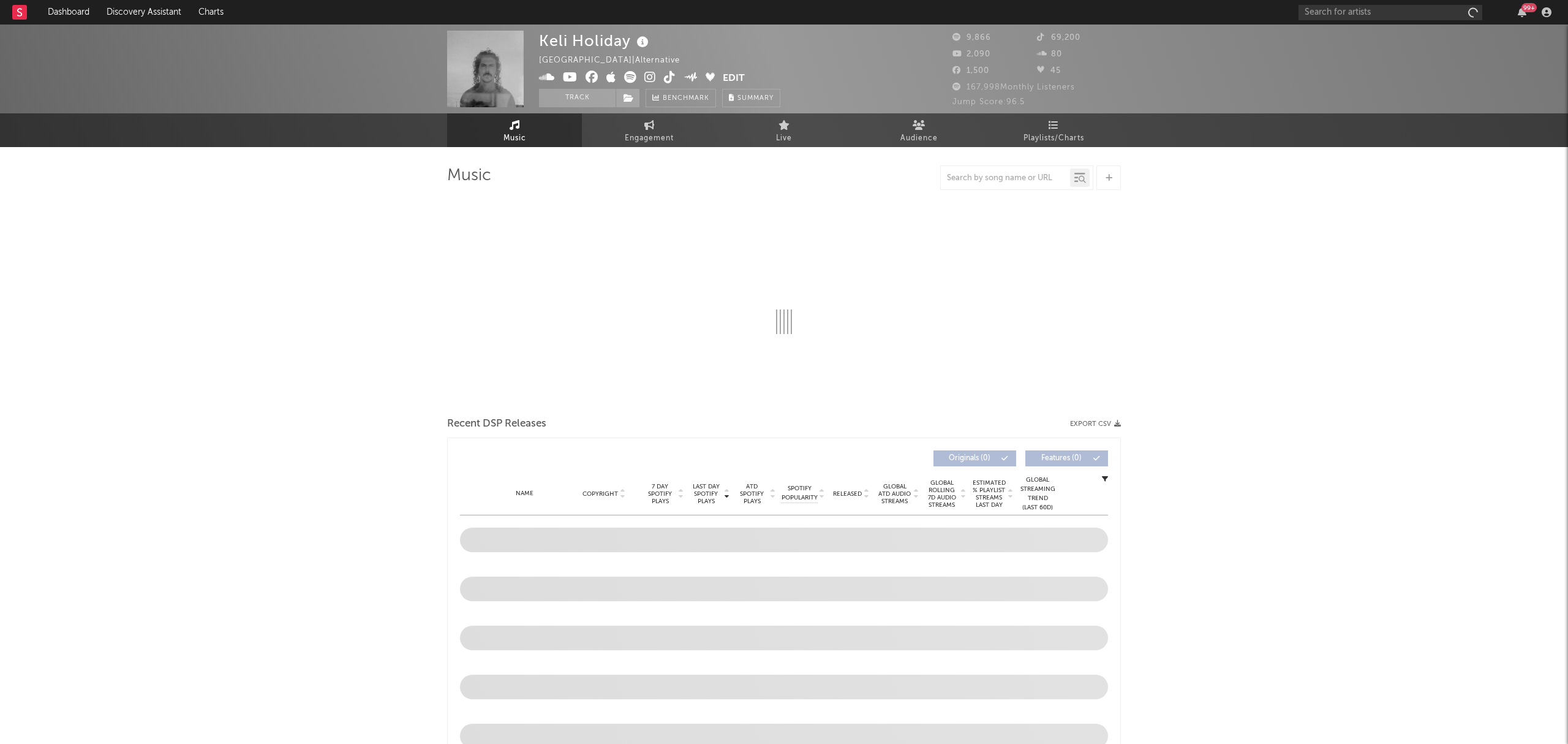
select select "6m"
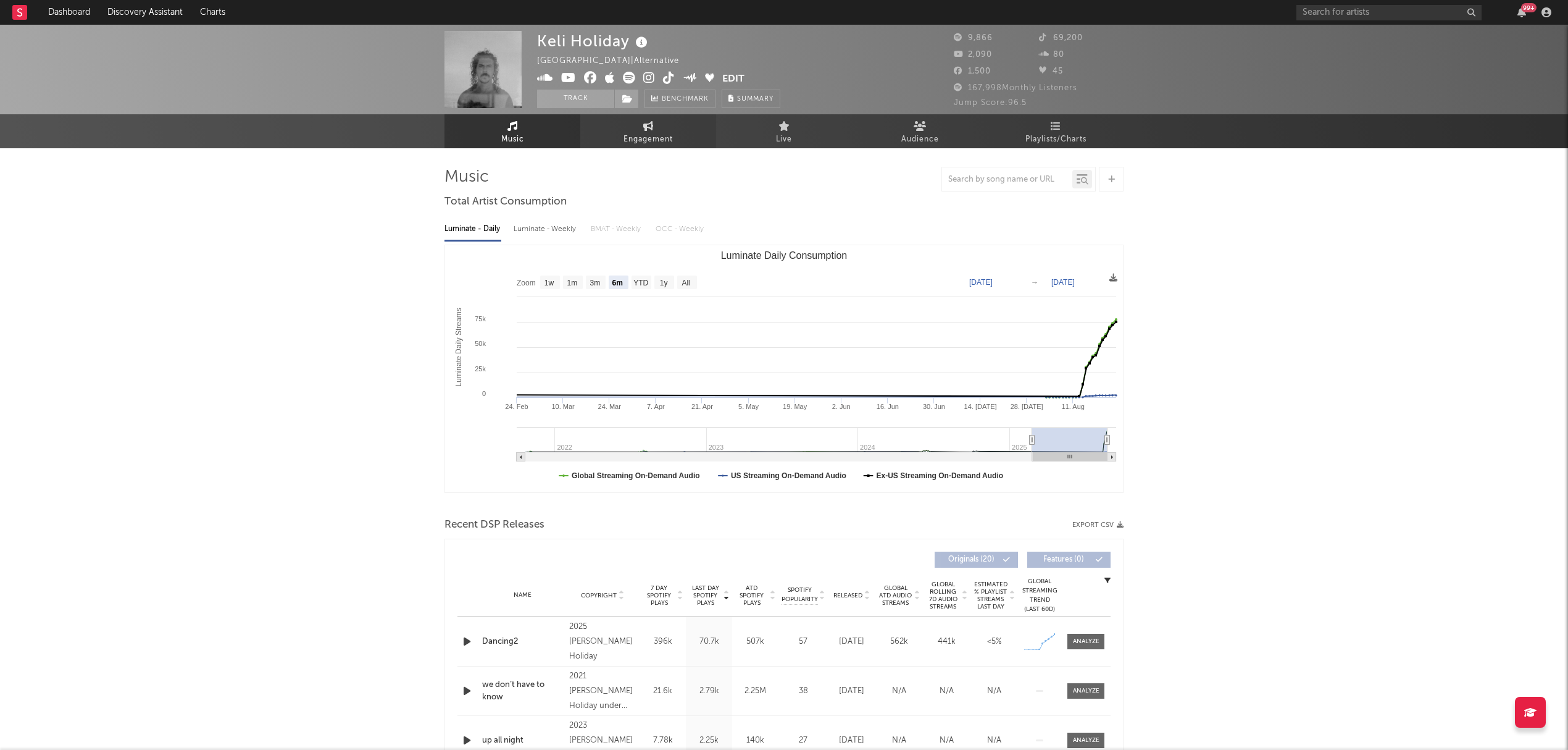
click at [637, 131] on link "Engagement" at bounding box center [648, 131] width 136 height 34
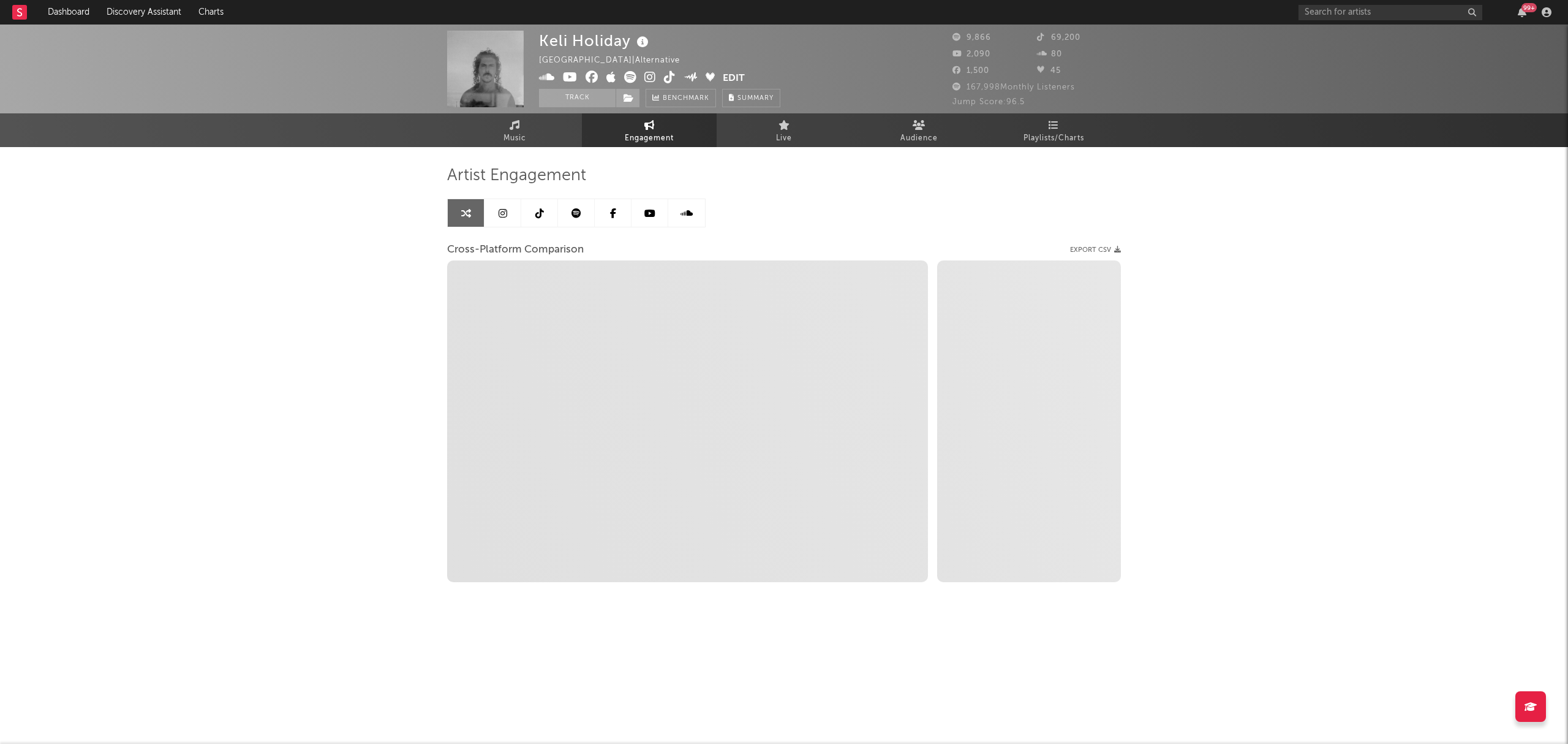
select select "1w"
select select "1m"
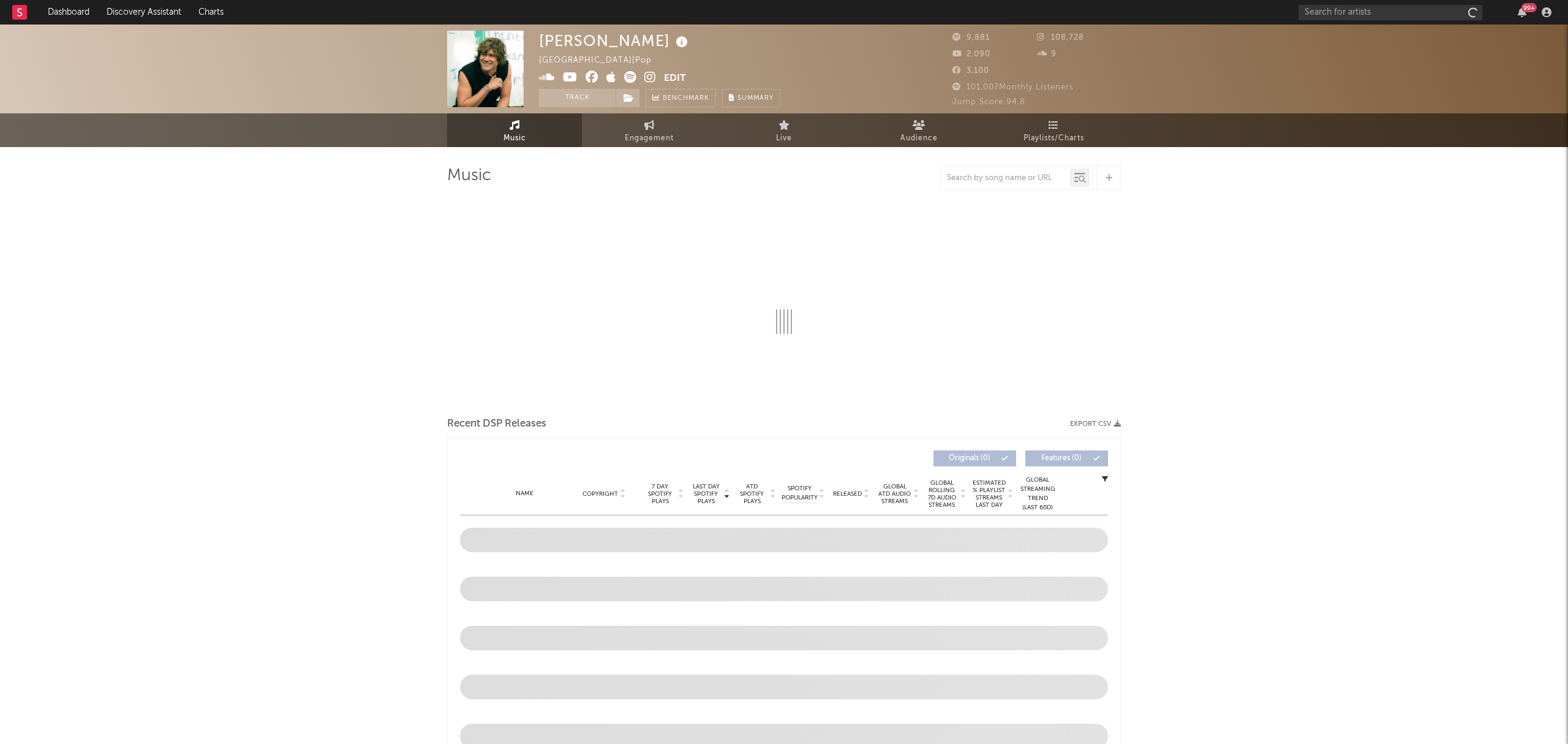
select select "6m"
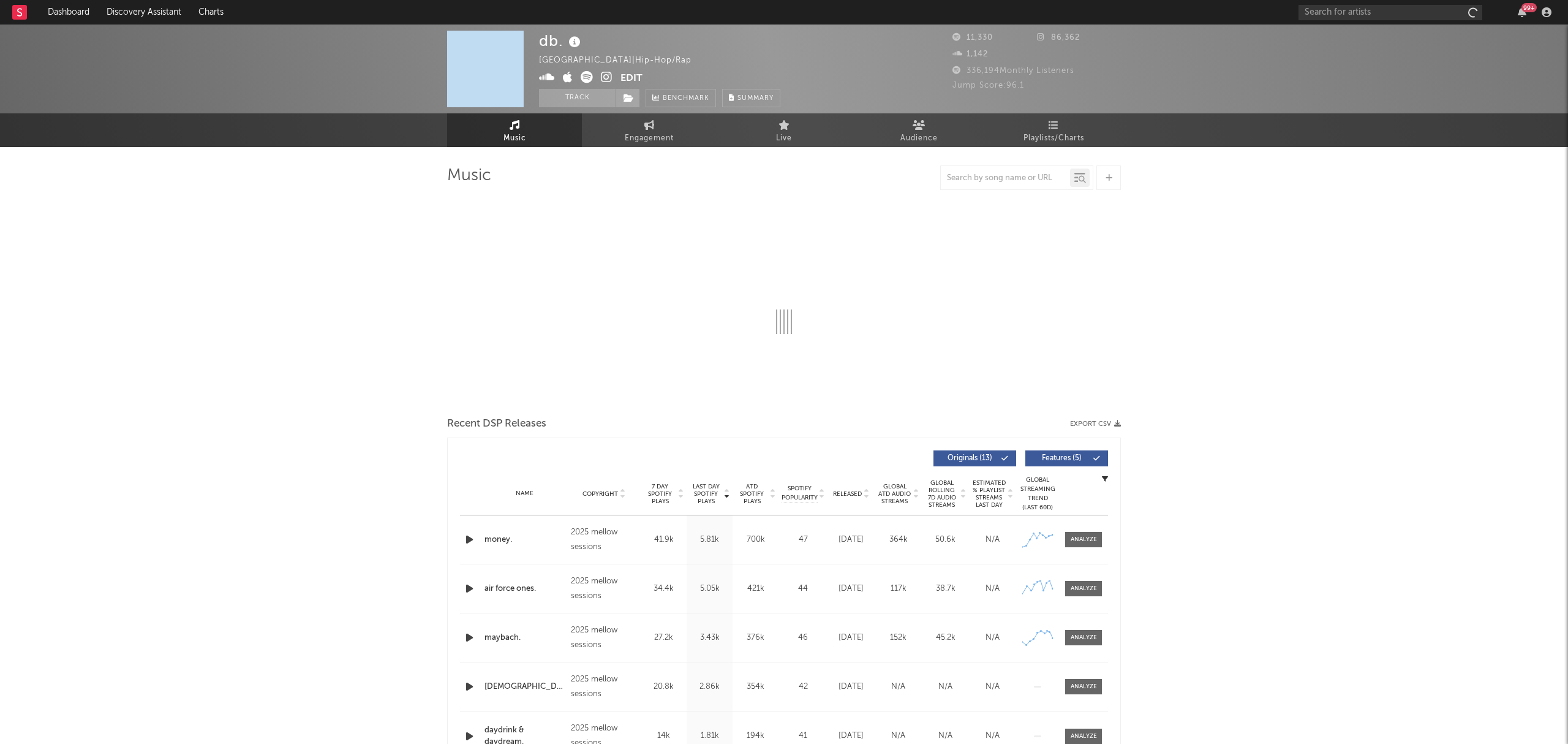
select select "1w"
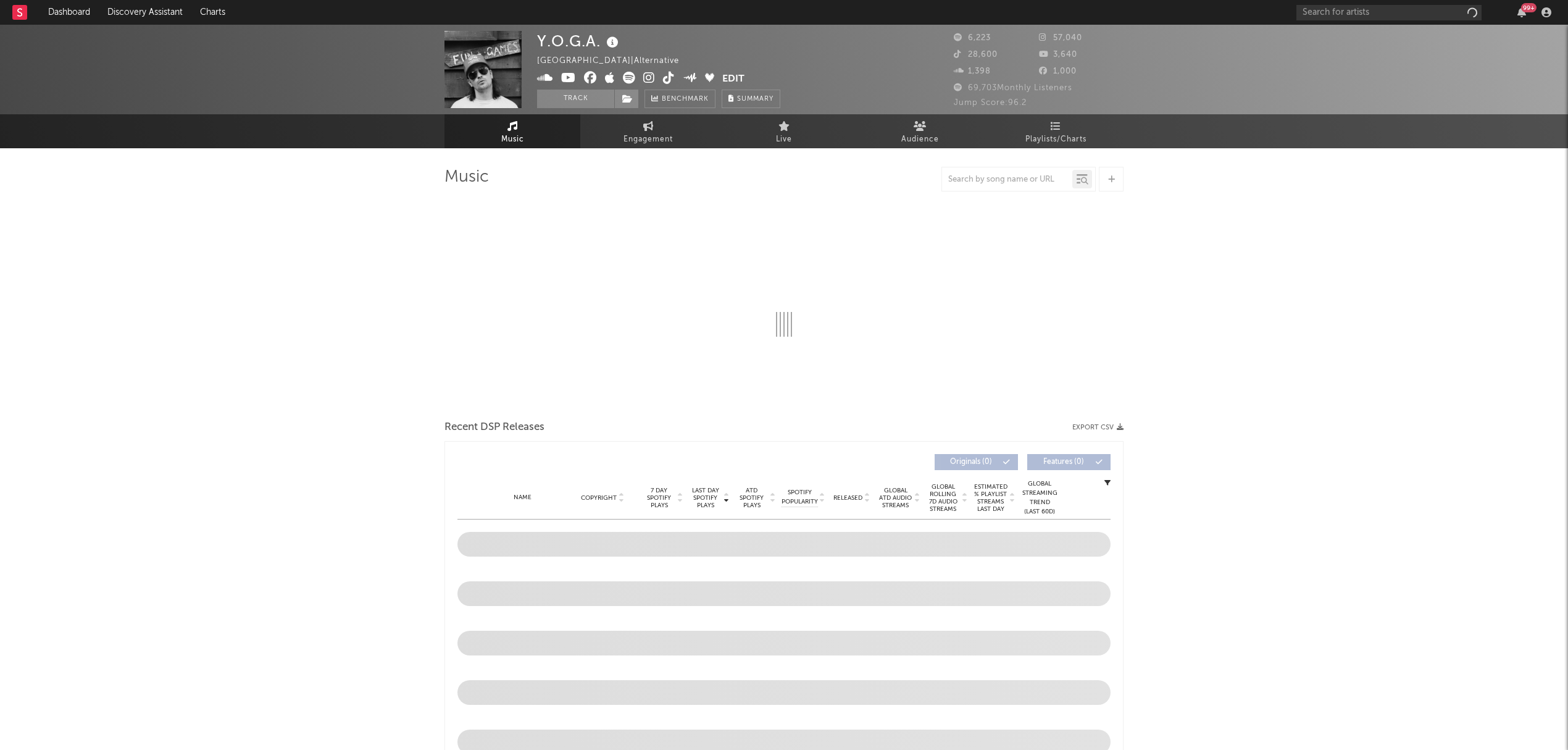
select select "6m"
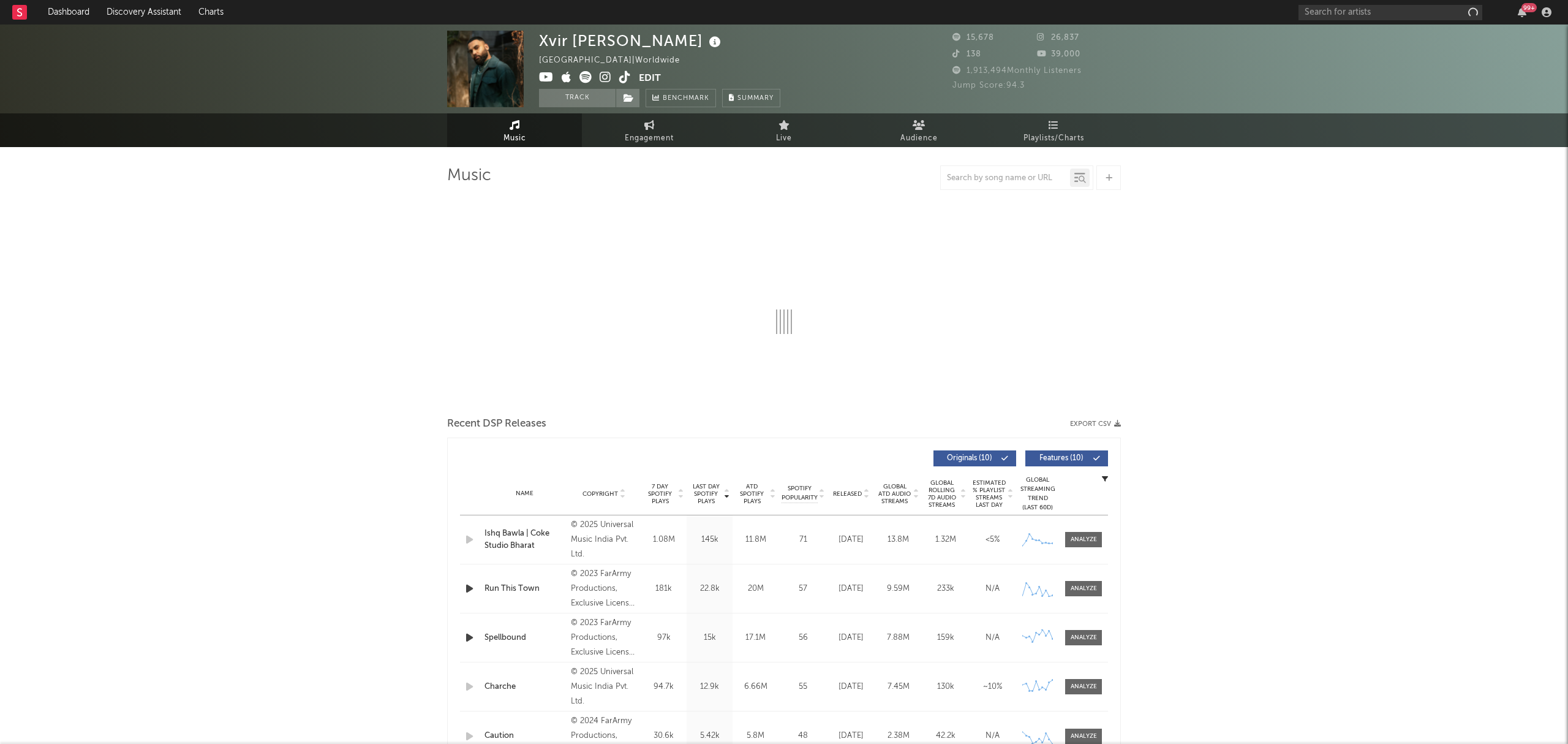
select select "6m"
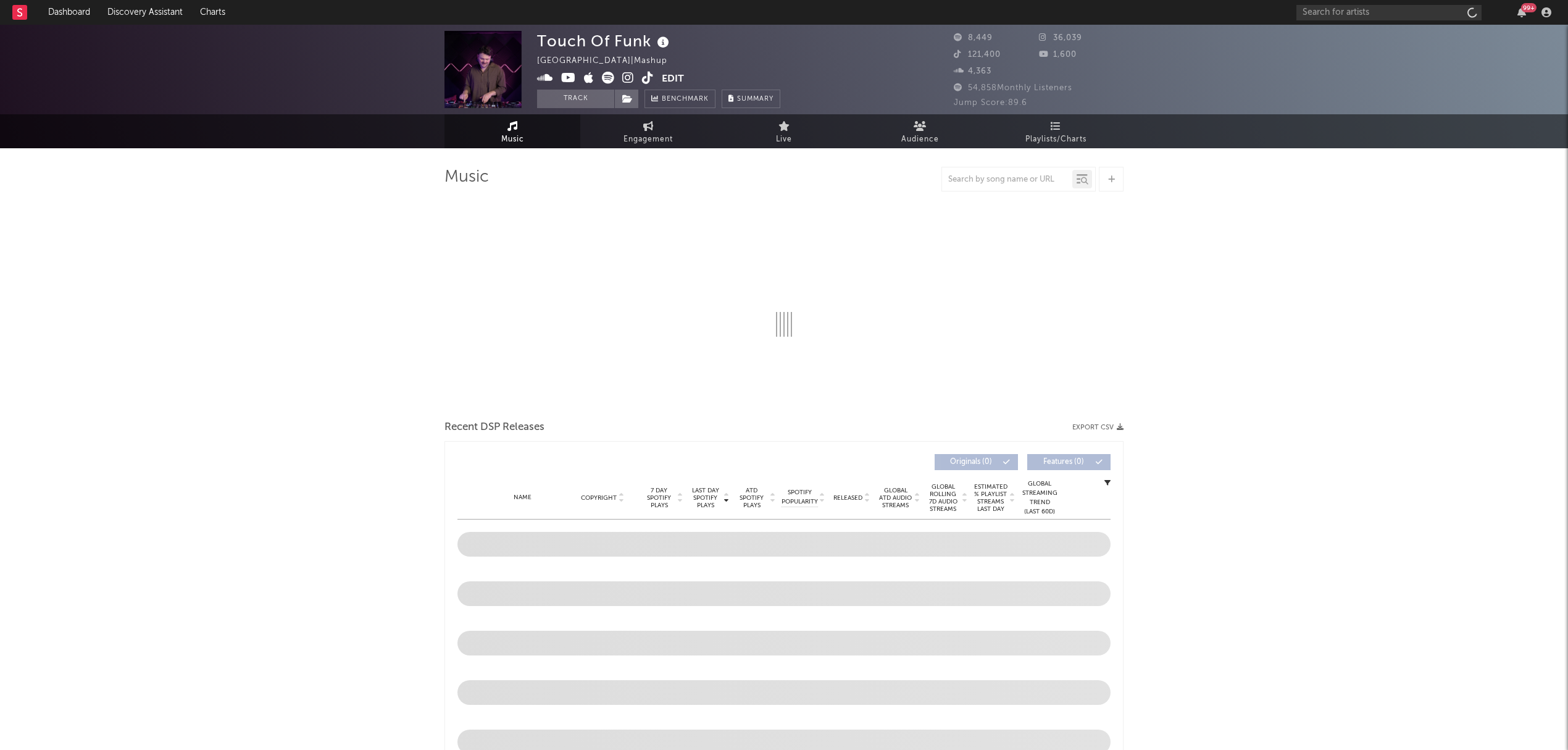
select select "1w"
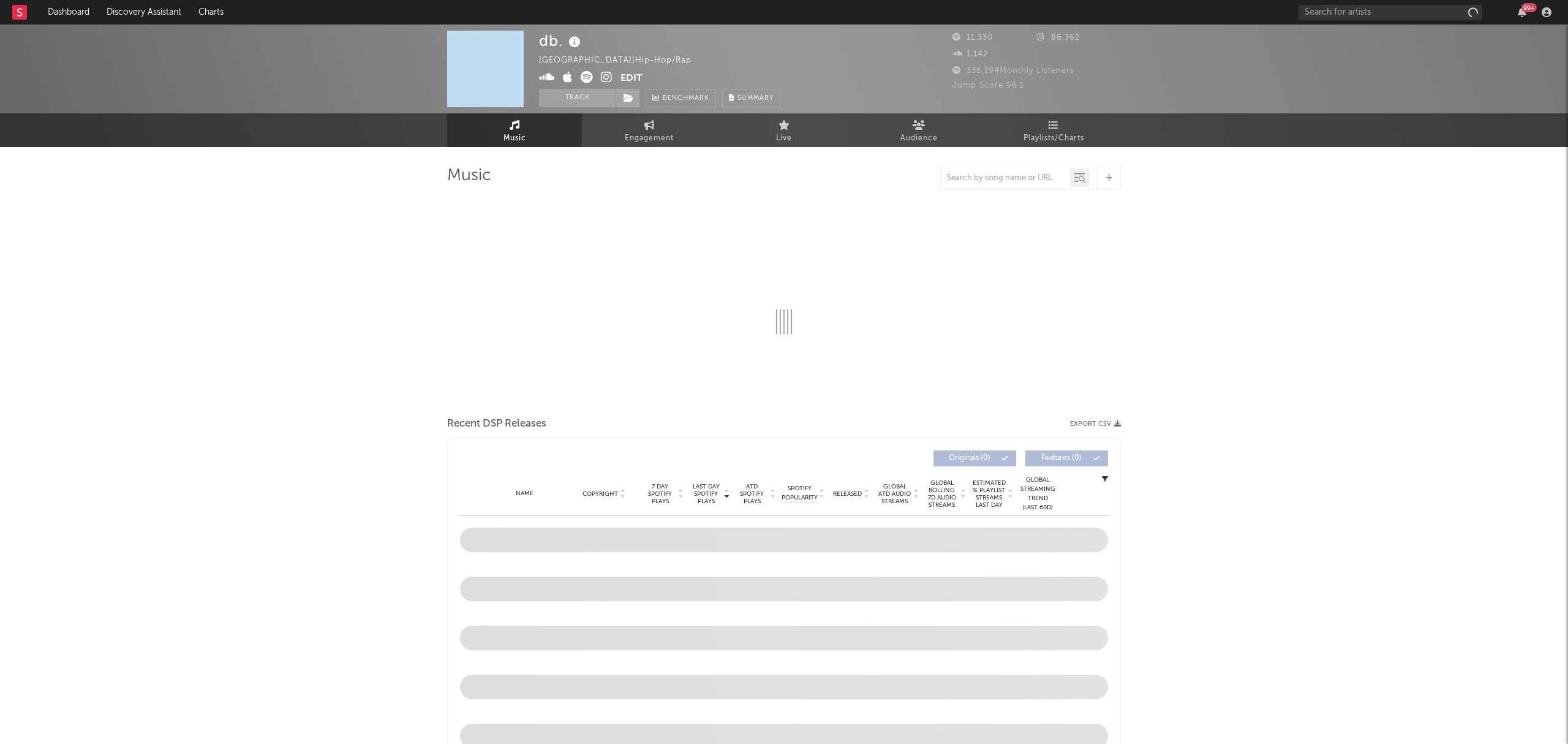
select select "1w"
